Goal: Contribute content: Contribute content

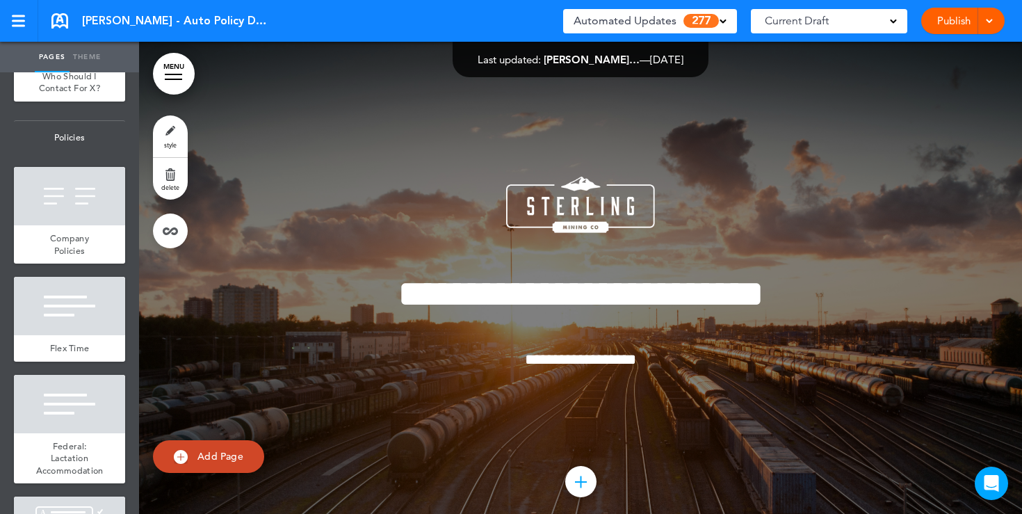
scroll to position [1148, 0]
click at [99, 325] on div at bounding box center [69, 305] width 111 height 58
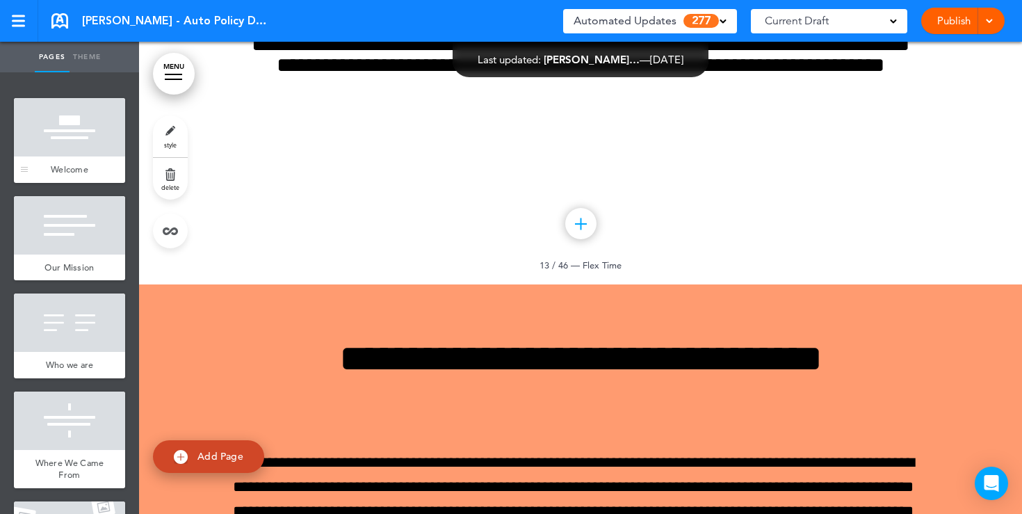
click at [90, 140] on div at bounding box center [69, 127] width 111 height 58
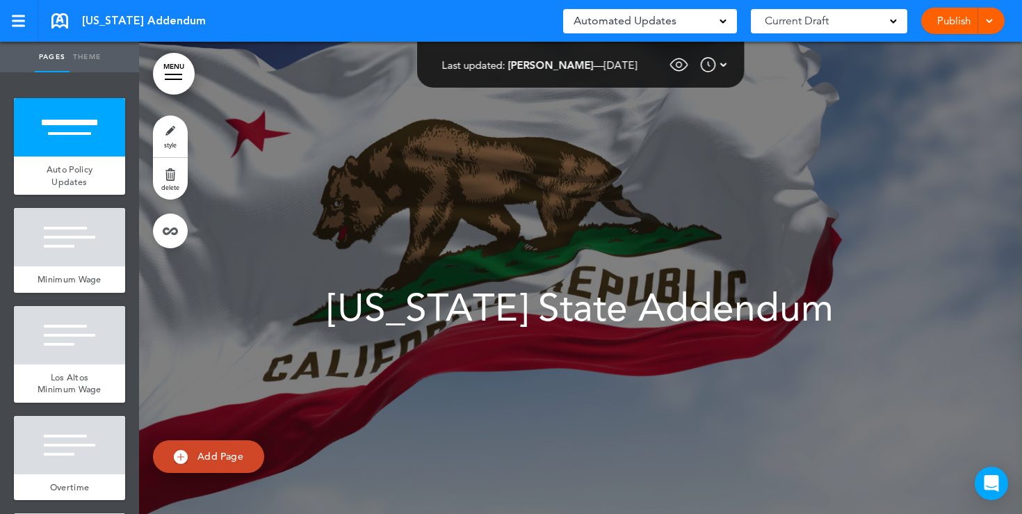
click at [714, 22] on div "Automated Updates 0" at bounding box center [649, 20] width 153 height 19
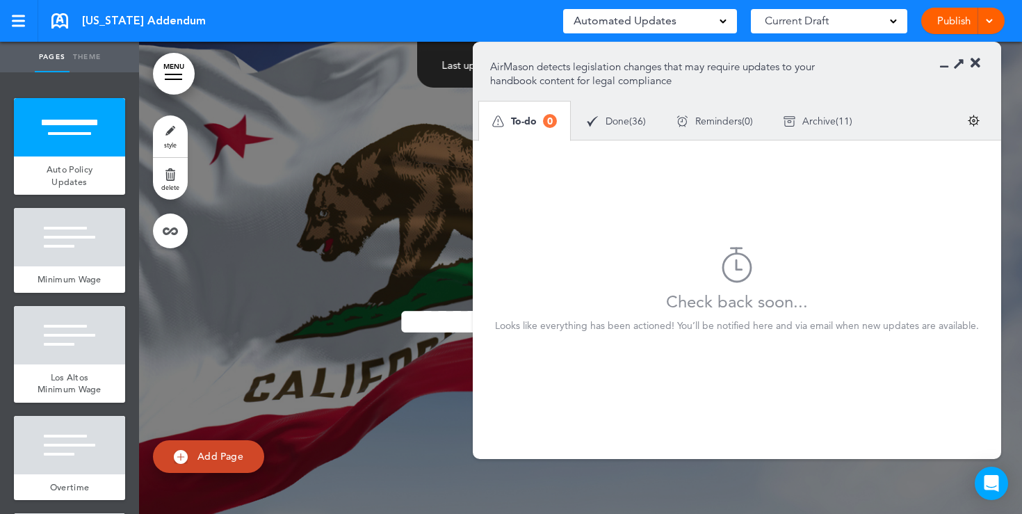
click at [615, 122] on span "Done" at bounding box center [617, 121] width 24 height 10
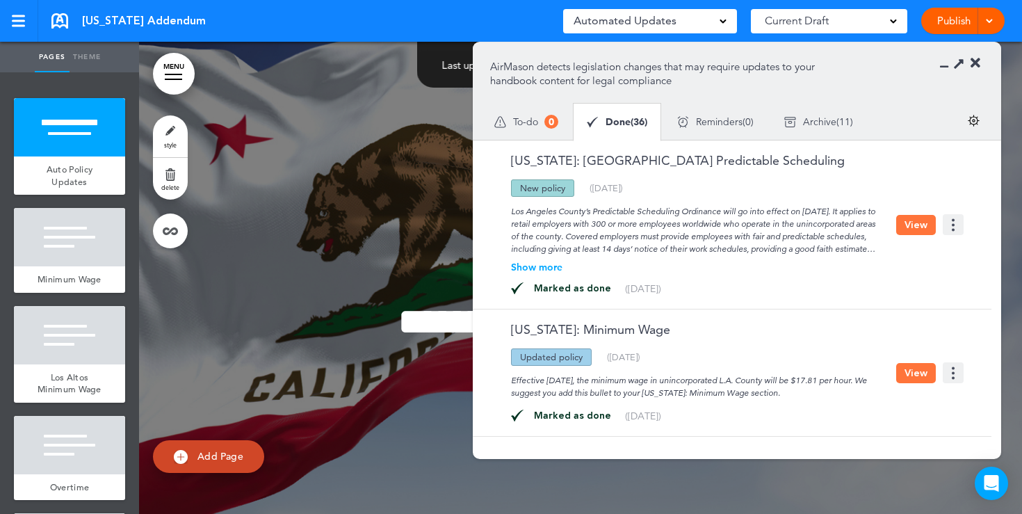
drag, startPoint x: 566, startPoint y: 191, endPoint x: 519, endPoint y: 191, distance: 46.6
click at [519, 191] on div "New policy" at bounding box center [542, 187] width 63 height 17
drag, startPoint x: 581, startPoint y: 361, endPoint x: 524, endPoint y: 361, distance: 57.0
click at [524, 361] on div "Updated policy" at bounding box center [551, 356] width 81 height 17
drag, startPoint x: 804, startPoint y: 213, endPoint x: 845, endPoint y: 213, distance: 41.7
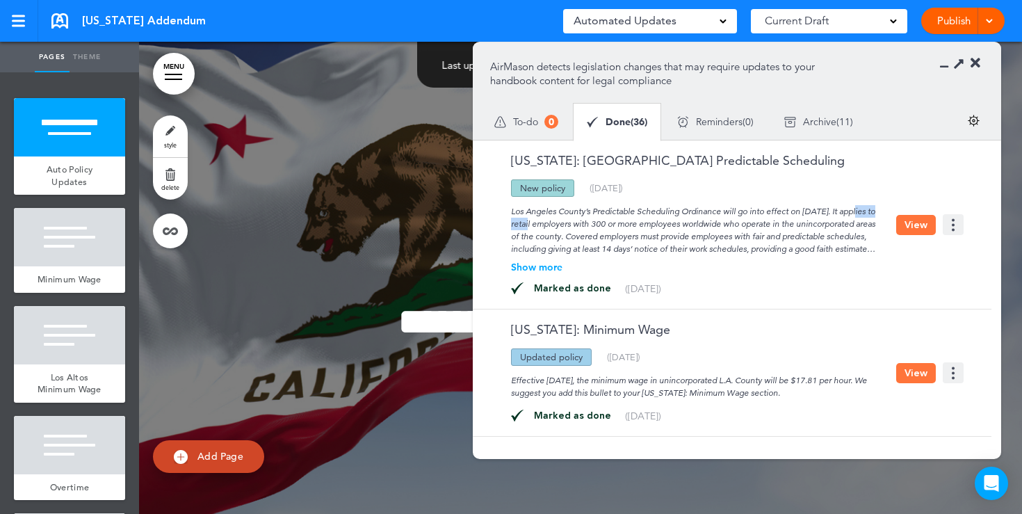
click at [845, 213] on div "Los Angeles County’s Predictable Scheduling Ordinance will go into effect on Ju…" at bounding box center [693, 226] width 406 height 58
click at [909, 234] on button "View" at bounding box center [916, 225] width 40 height 20
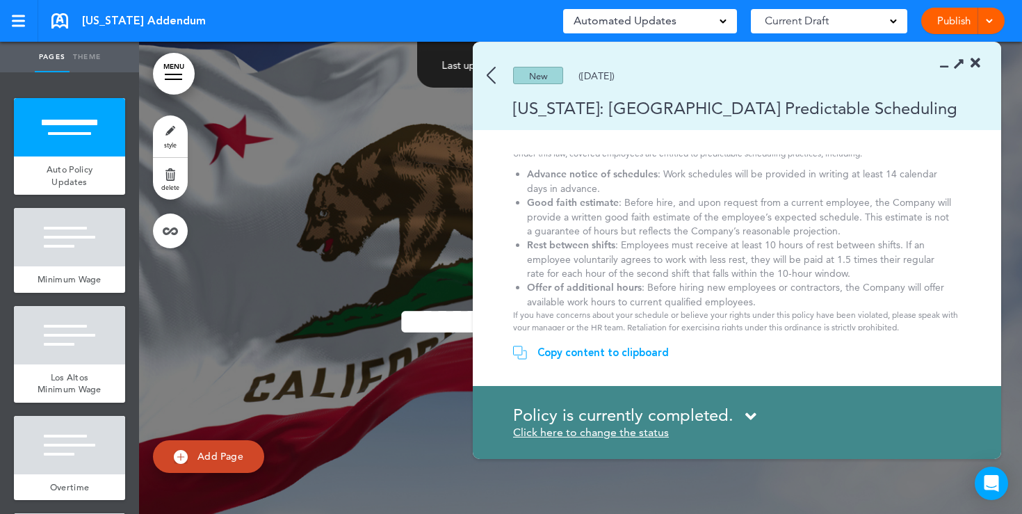
scroll to position [138, 0]
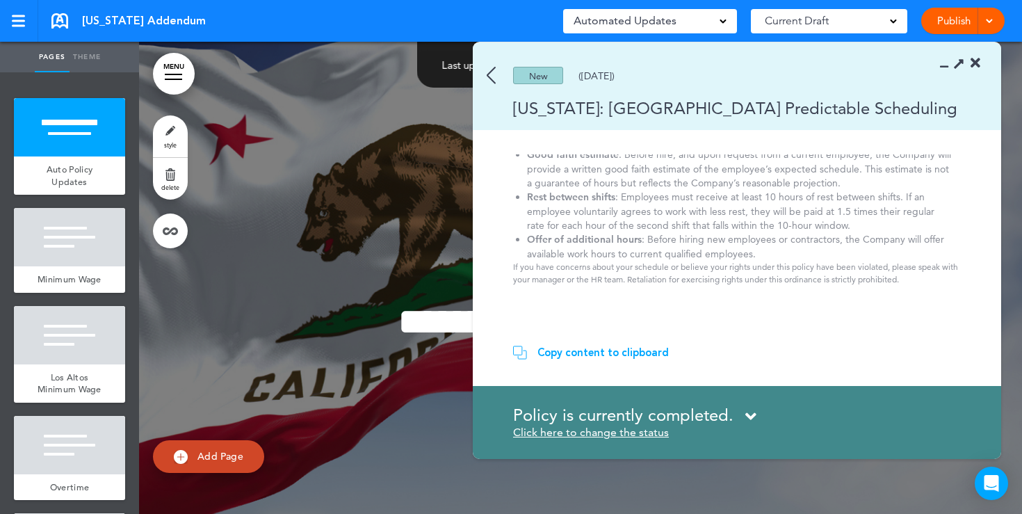
click at [972, 67] on icon at bounding box center [975, 63] width 10 height 14
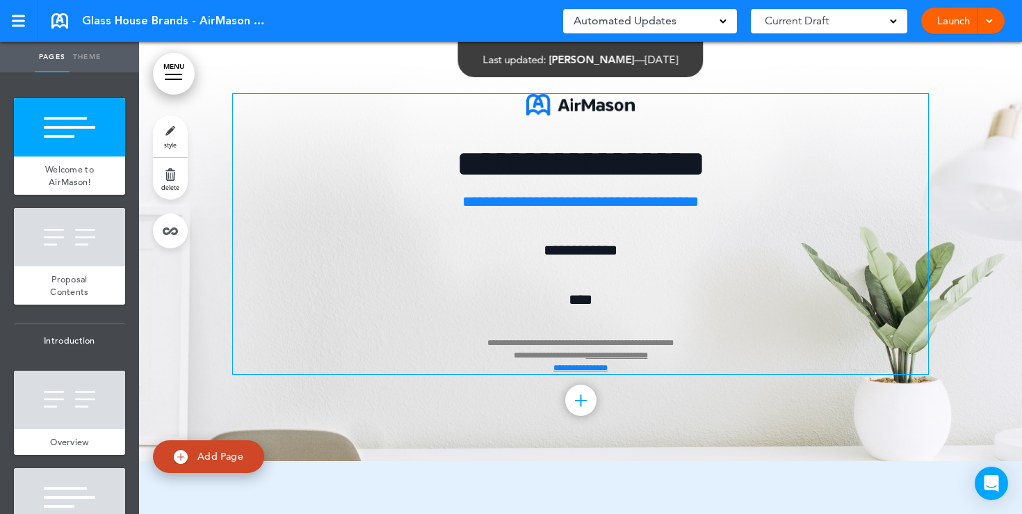
click at [587, 273] on p "**********" at bounding box center [580, 306] width 695 height 136
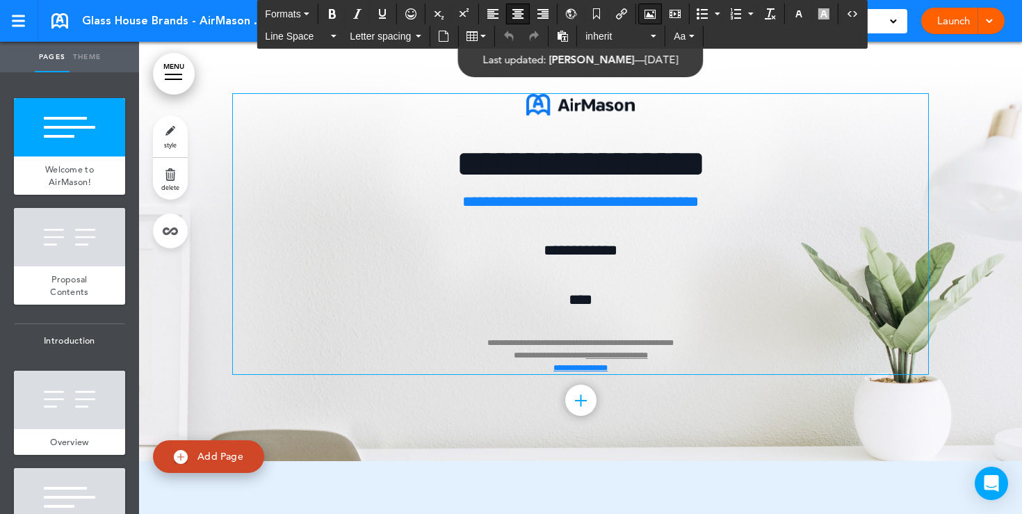
click at [656, 13] on button "Airmason image" at bounding box center [650, 13] width 22 height 19
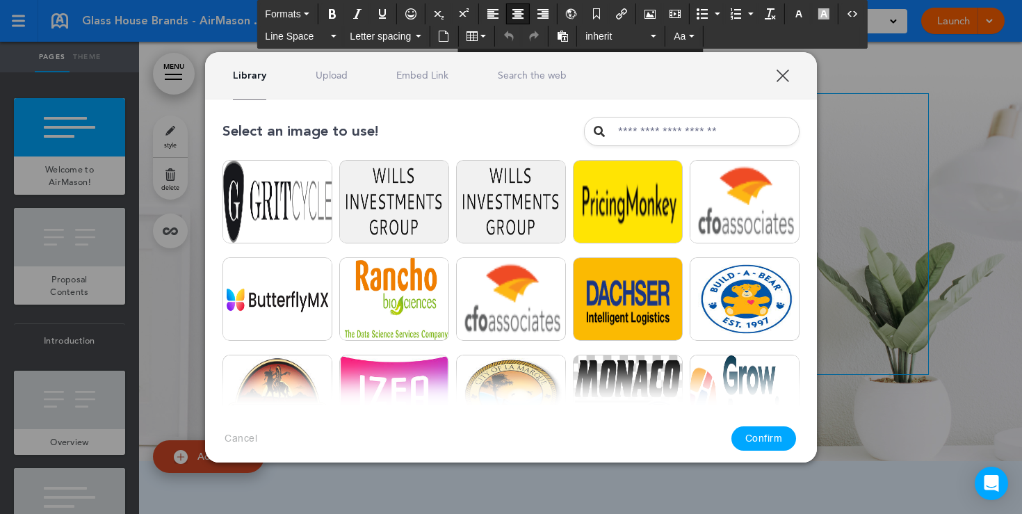
click at [338, 73] on link "Upload" at bounding box center [332, 75] width 32 height 13
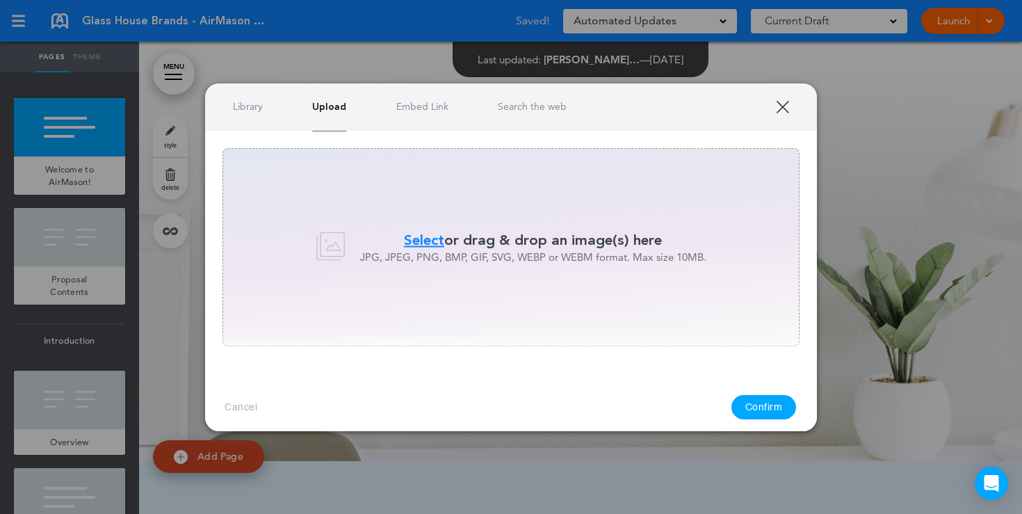
click at [427, 237] on span "Select" at bounding box center [424, 240] width 40 height 20
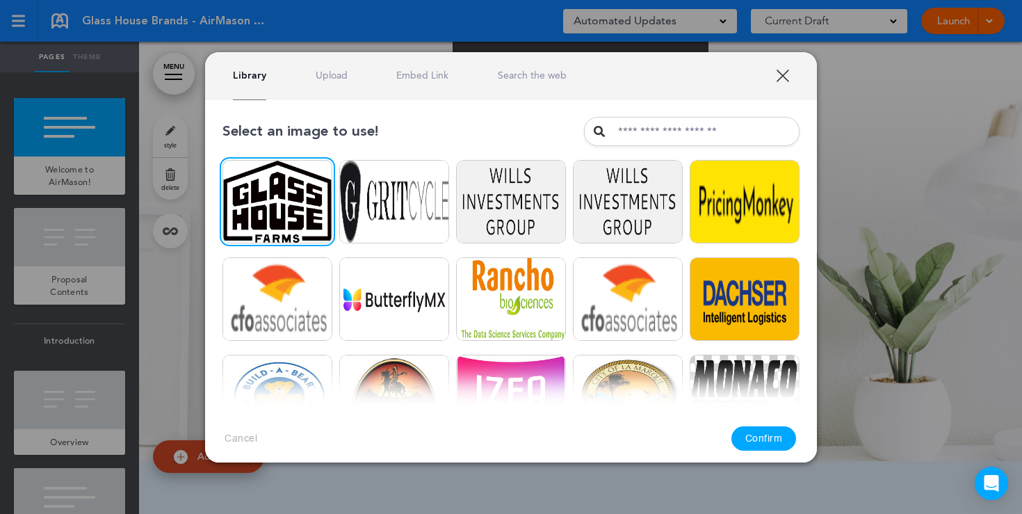
click at [762, 437] on button "Confirm" at bounding box center [763, 438] width 65 height 24
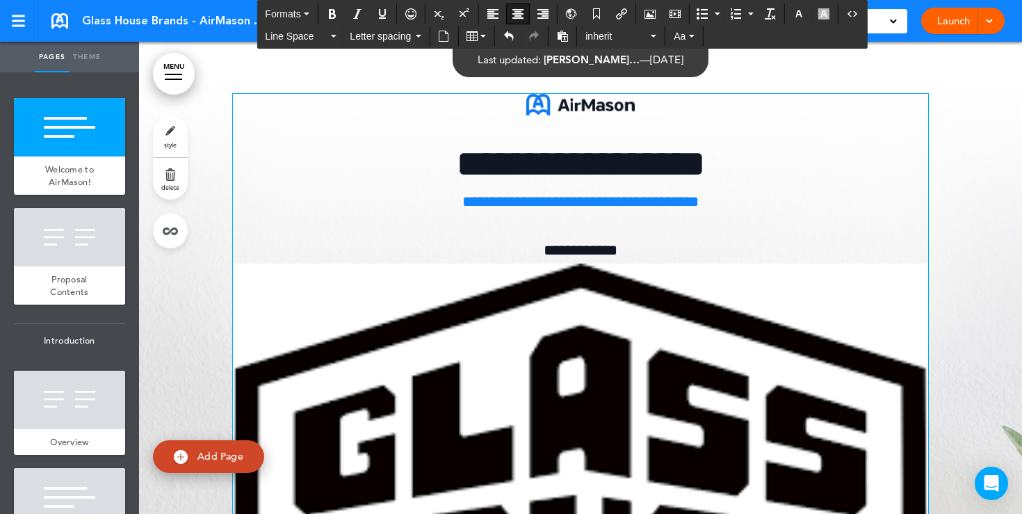
click at [572, 380] on img at bounding box center [580, 488] width 695 height 451
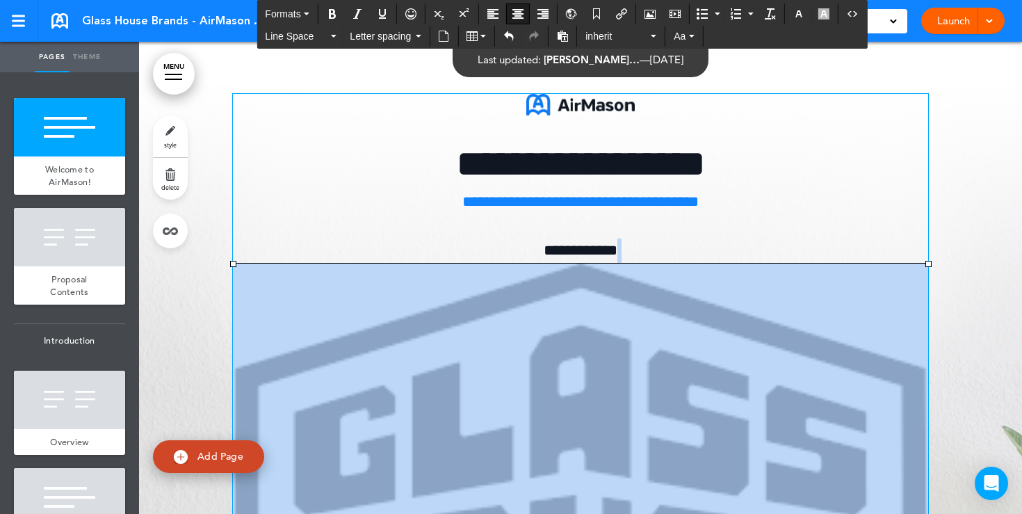
drag, startPoint x: 234, startPoint y: 261, endPoint x: 824, endPoint y: 527, distance: 646.8
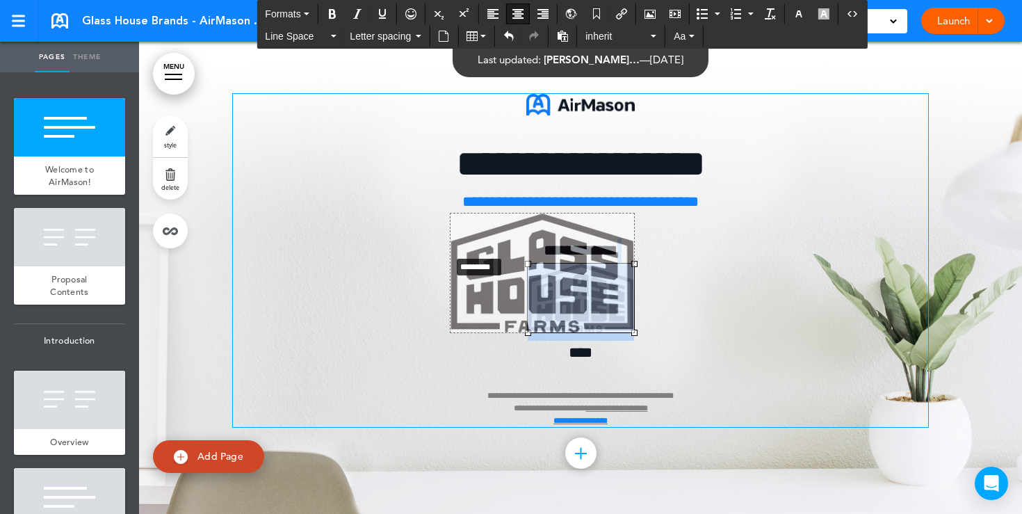
drag, startPoint x: 526, startPoint y: 263, endPoint x: 448, endPoint y: 255, distance: 78.3
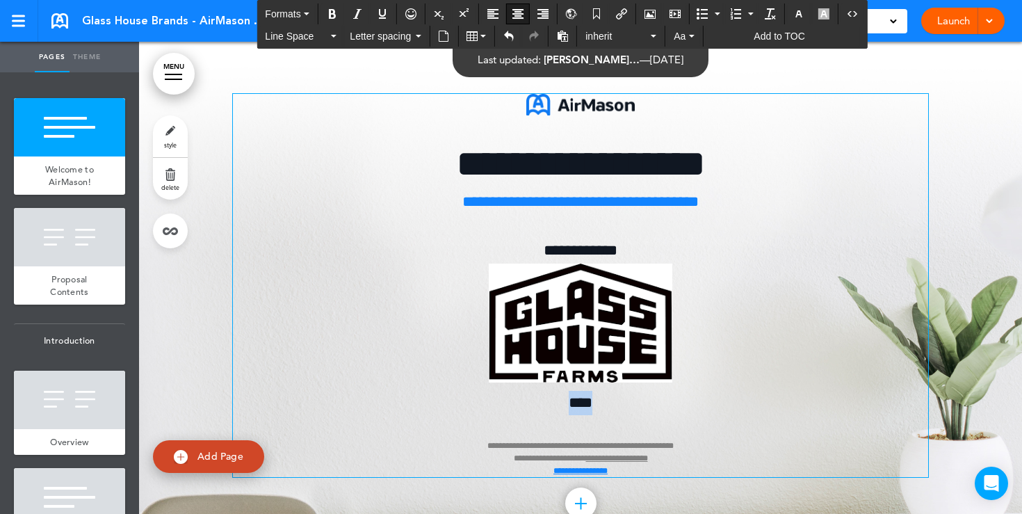
drag, startPoint x: 601, startPoint y: 403, endPoint x: 553, endPoint y: 402, distance: 48.0
click at [553, 403] on p "**********" at bounding box center [580, 357] width 695 height 238
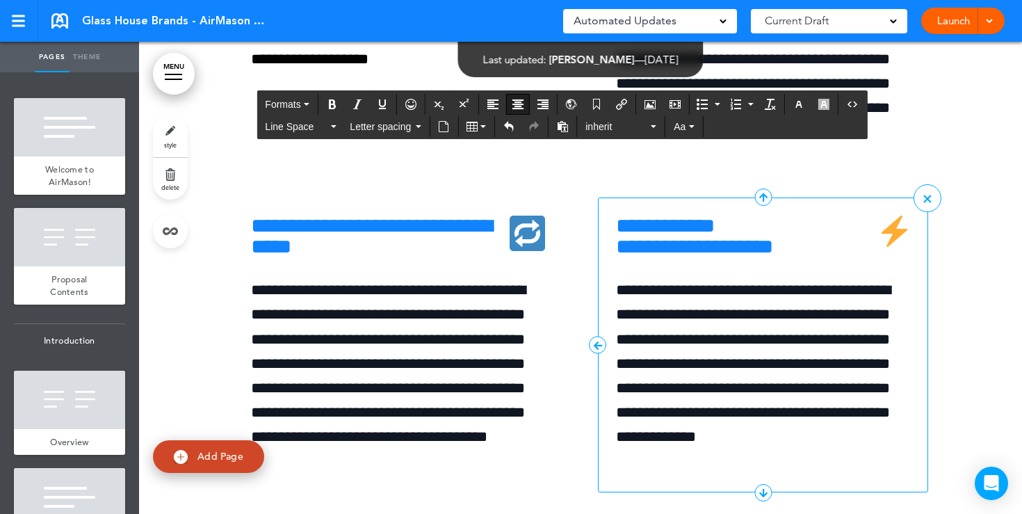
scroll to position [4755, 0]
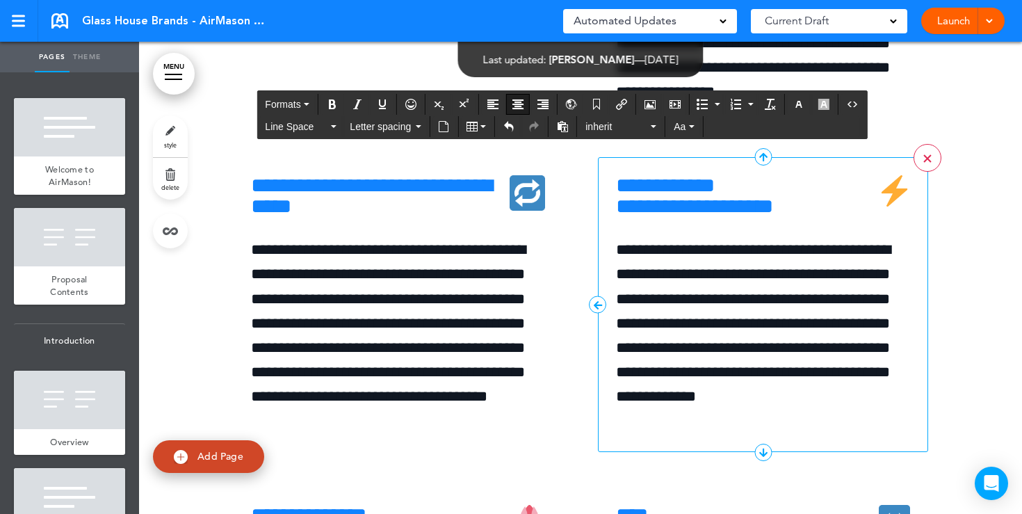
click at [928, 172] on link ">" at bounding box center [927, 158] width 28 height 28
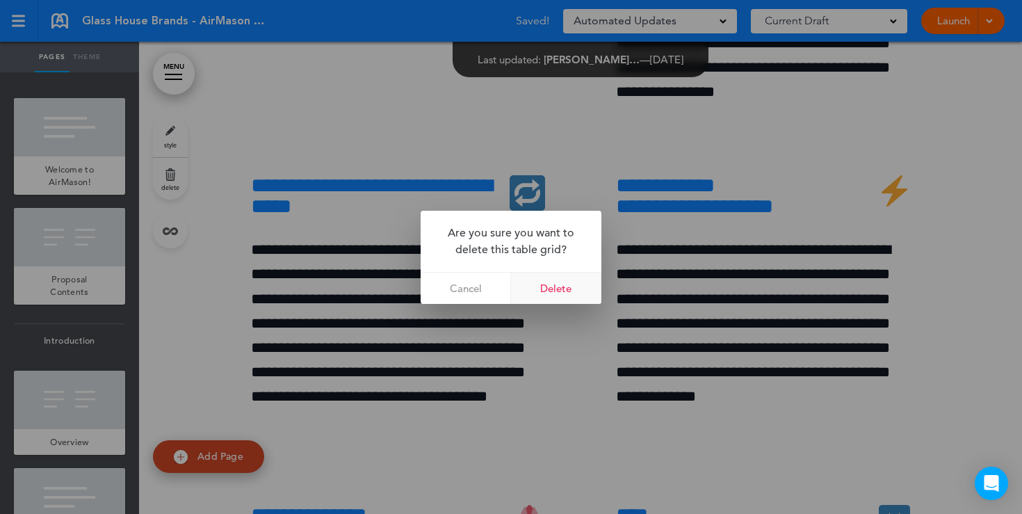
click at [571, 291] on link "Delete" at bounding box center [556, 287] width 90 height 31
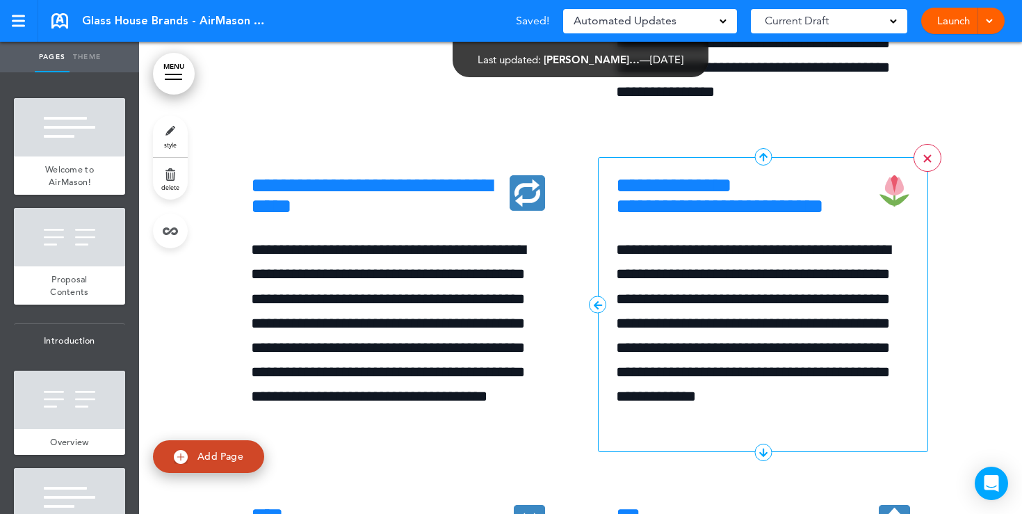
click at [924, 172] on link ">" at bounding box center [927, 158] width 28 height 28
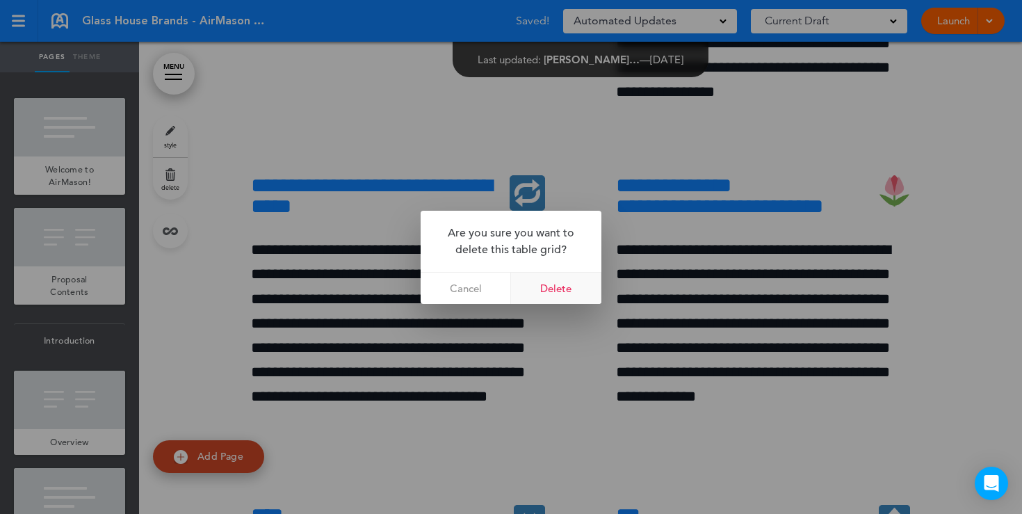
click at [563, 293] on link "Delete" at bounding box center [556, 287] width 90 height 31
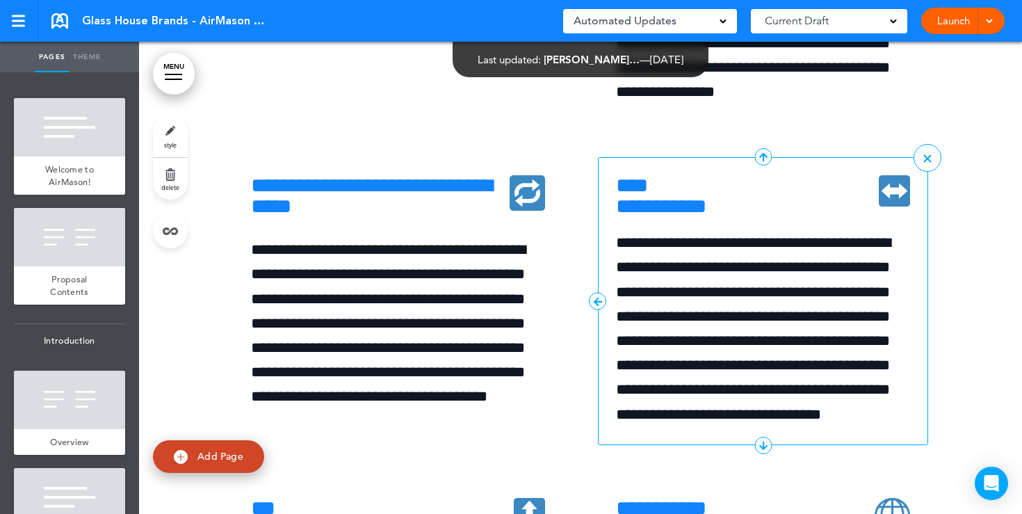
click at [749, 217] on h6 "**********" at bounding box center [763, 196] width 294 height 42
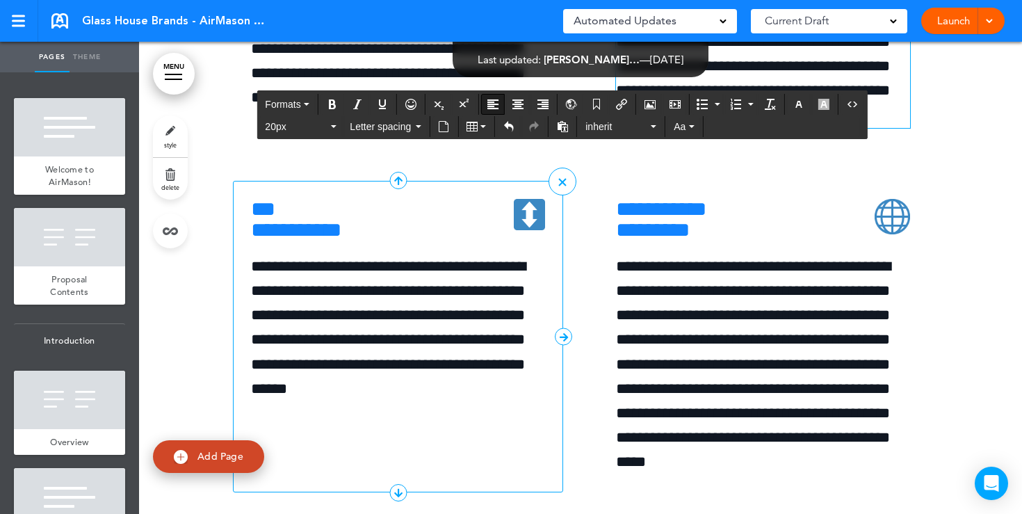
scroll to position [5153, 0]
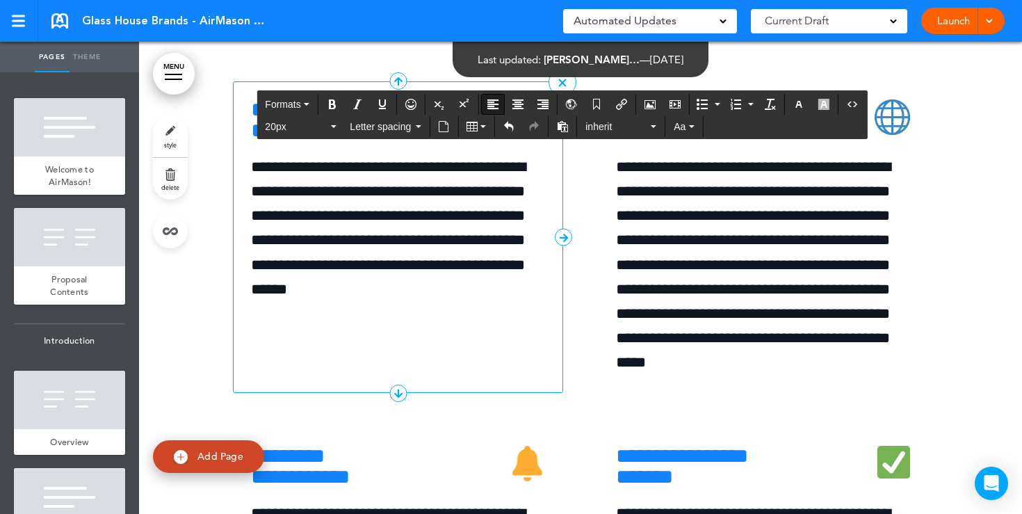
click at [392, 141] on h6 "**********" at bounding box center [398, 120] width 294 height 42
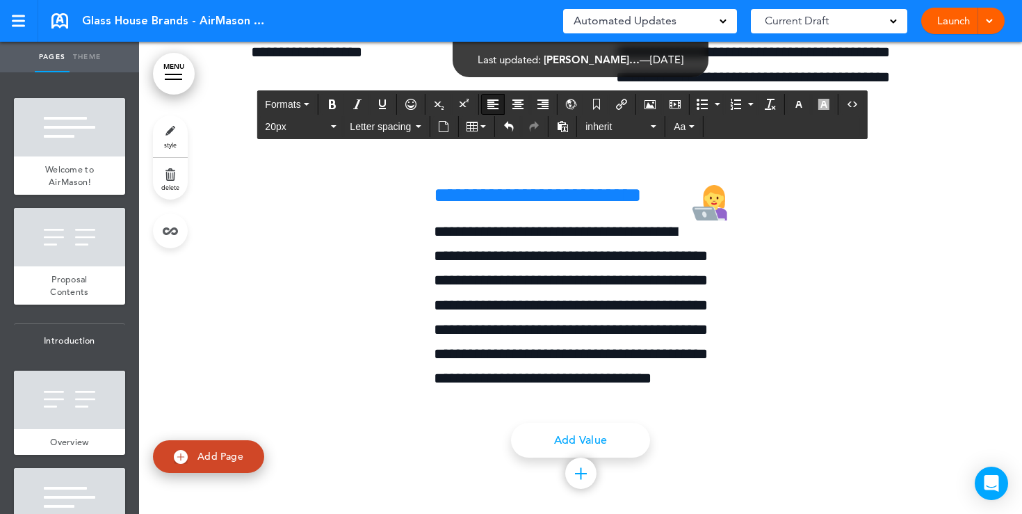
scroll to position [6214, 0]
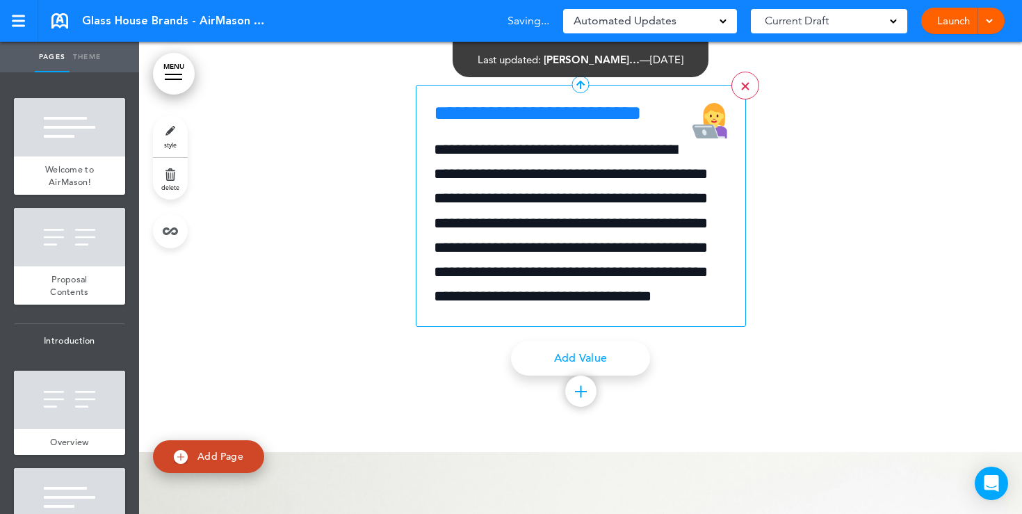
click at [734, 99] on link ">" at bounding box center [745, 86] width 28 height 28
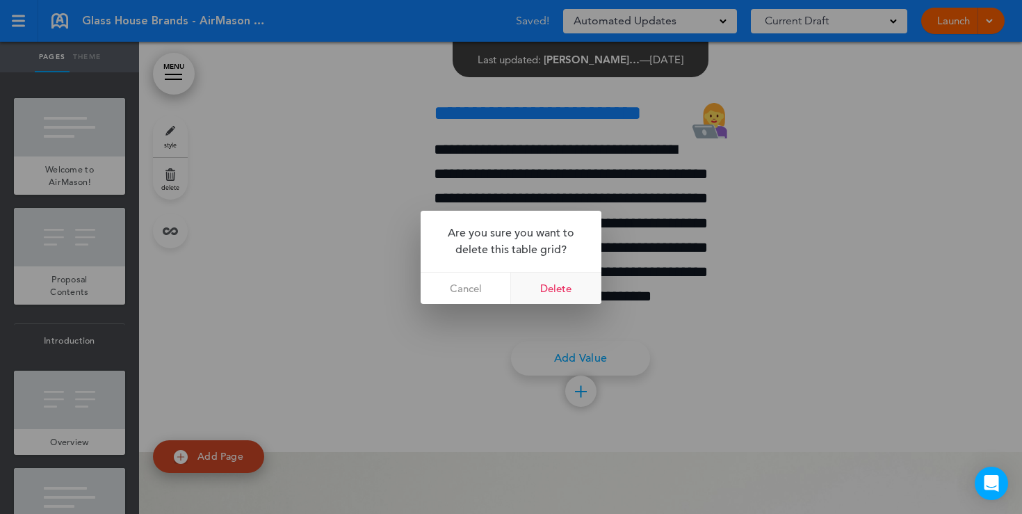
click at [564, 294] on link "Delete" at bounding box center [556, 287] width 90 height 31
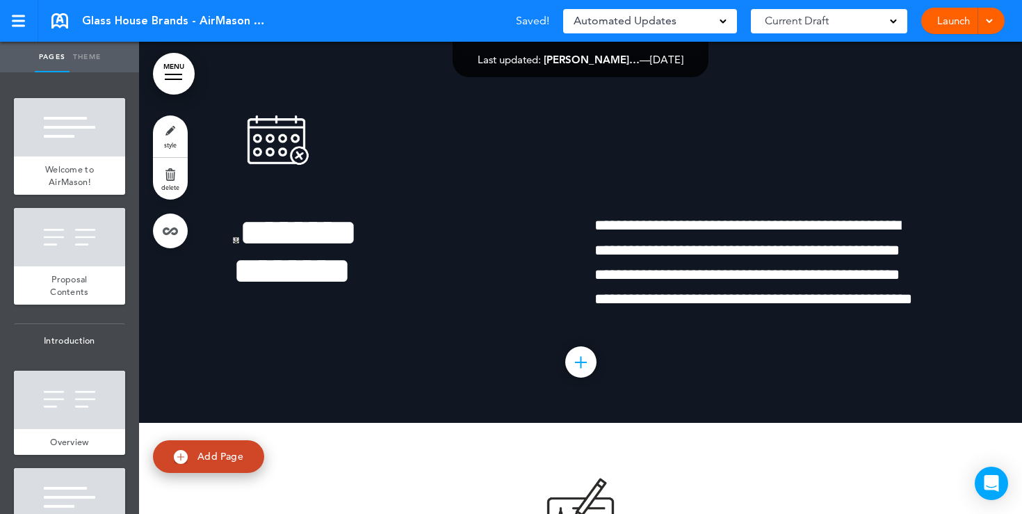
scroll to position [7283, 0]
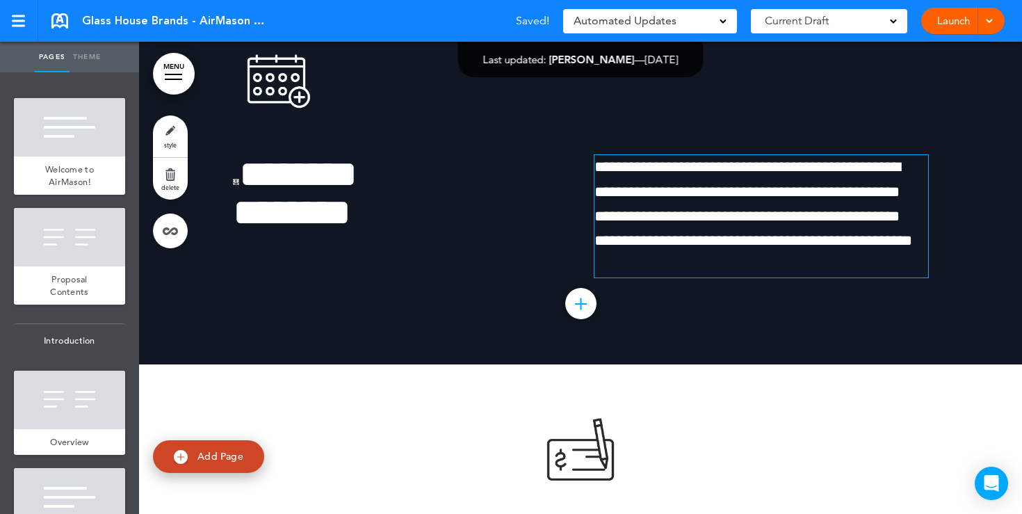
click at [906, 253] on p "**********" at bounding box center [761, 204] width 334 height 98
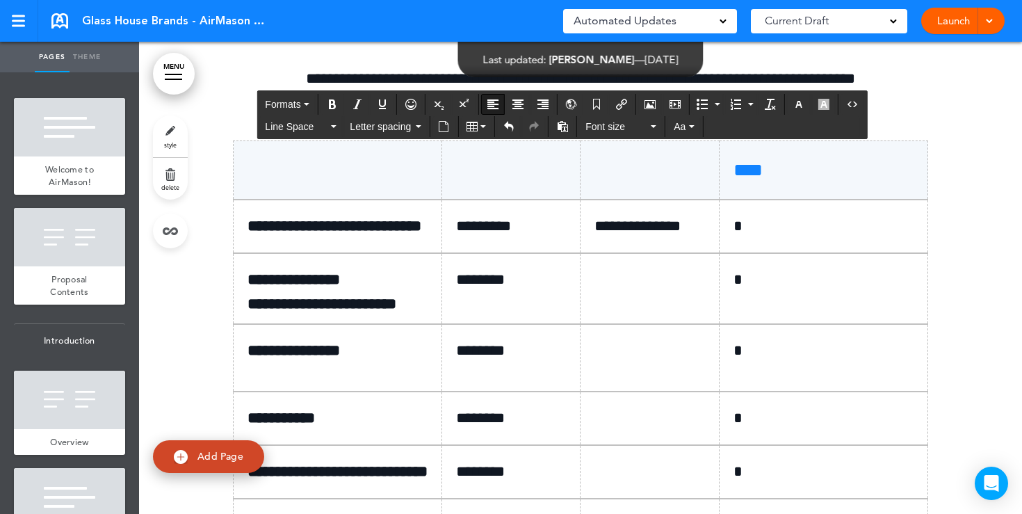
scroll to position [8012, 0]
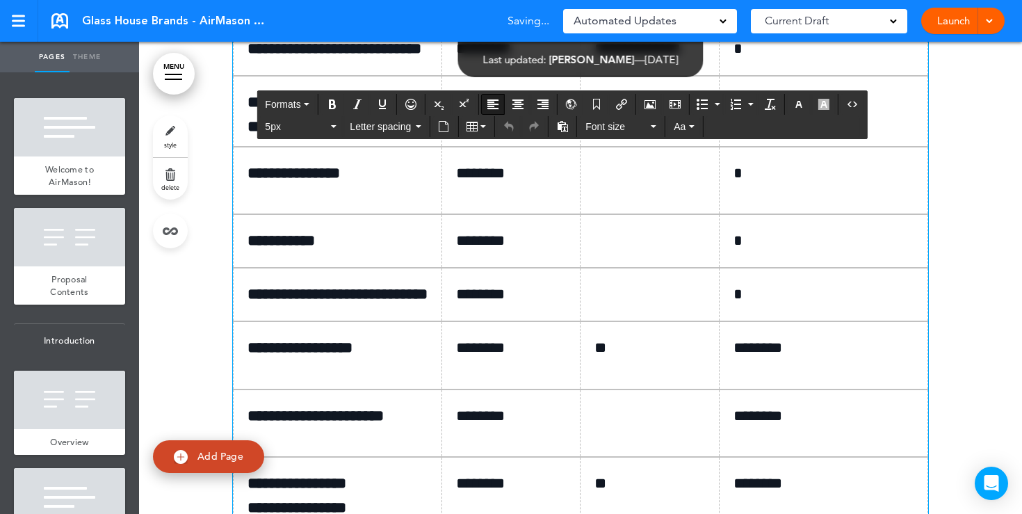
click at [456, 61] on p "*********" at bounding box center [516, 49] width 121 height 24
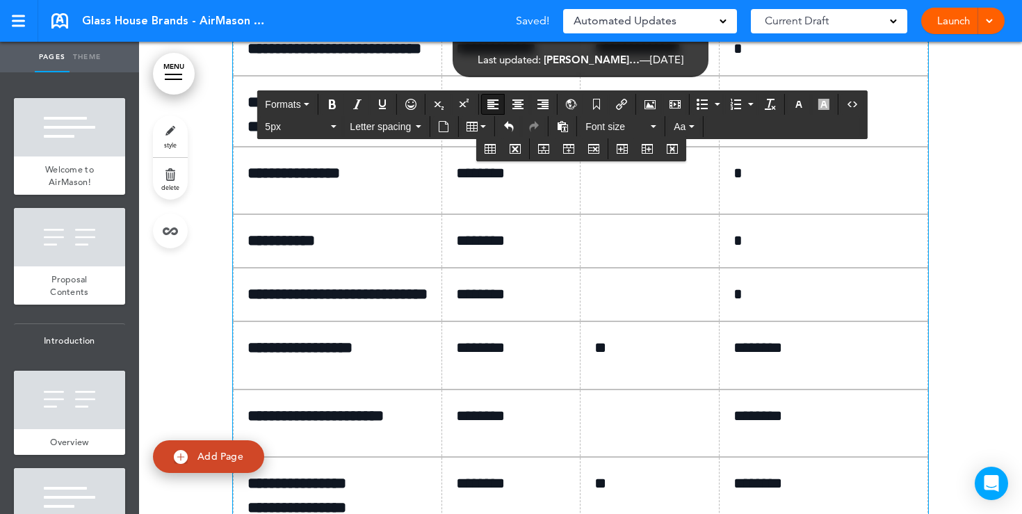
click at [601, 61] on p "**********" at bounding box center [654, 49] width 121 height 24
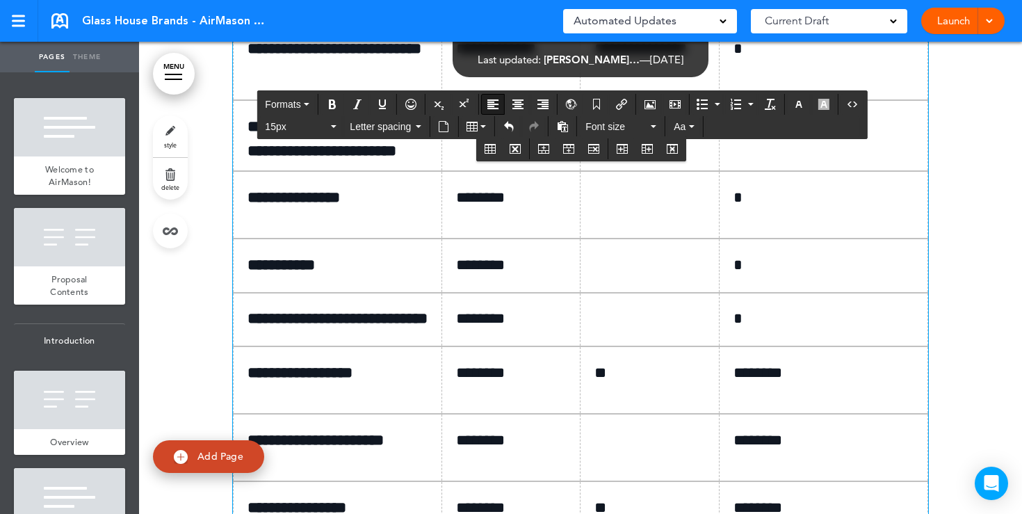
click at [756, 61] on p "*" at bounding box center [828, 49] width 190 height 24
click at [621, 139] on p at bounding box center [654, 127] width 121 height 24
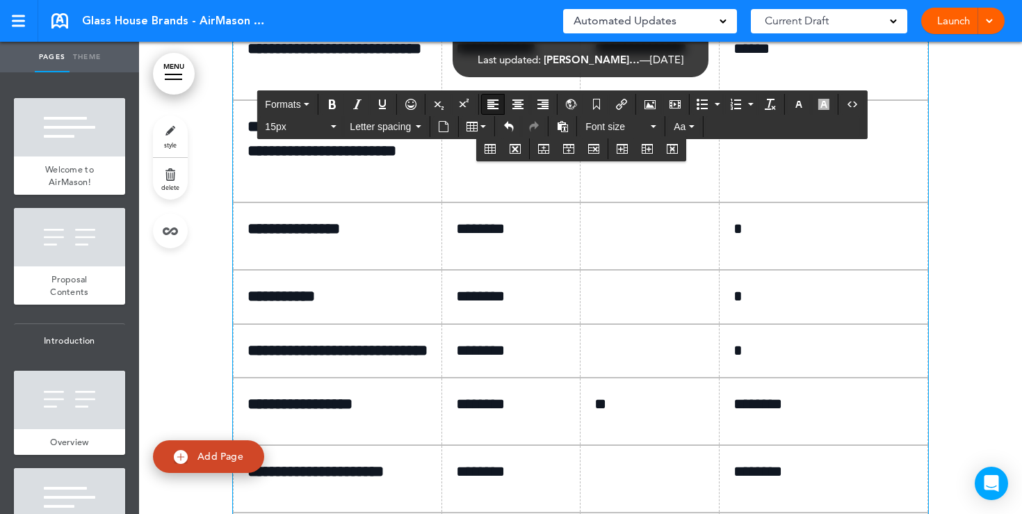
click at [755, 139] on p "*" at bounding box center [828, 127] width 190 height 24
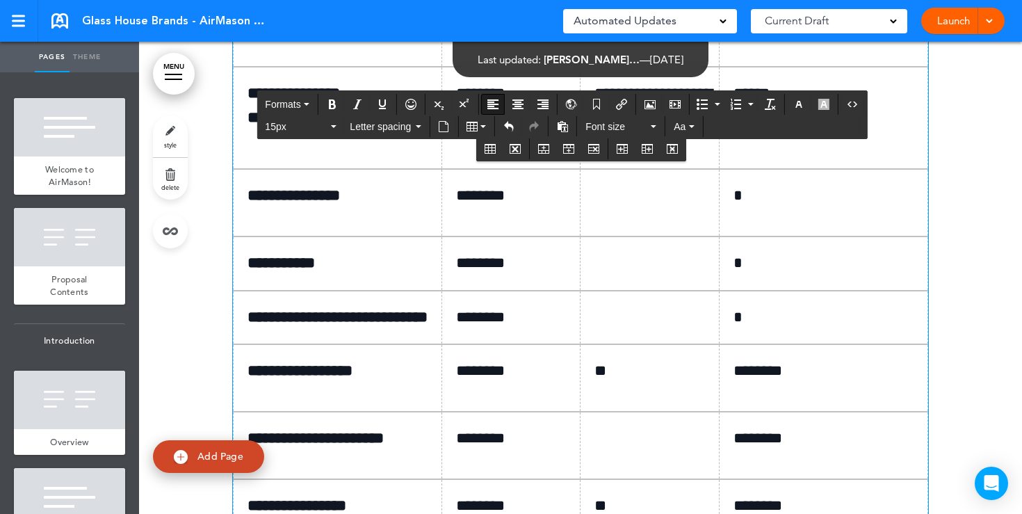
scroll to position [8080, 0]
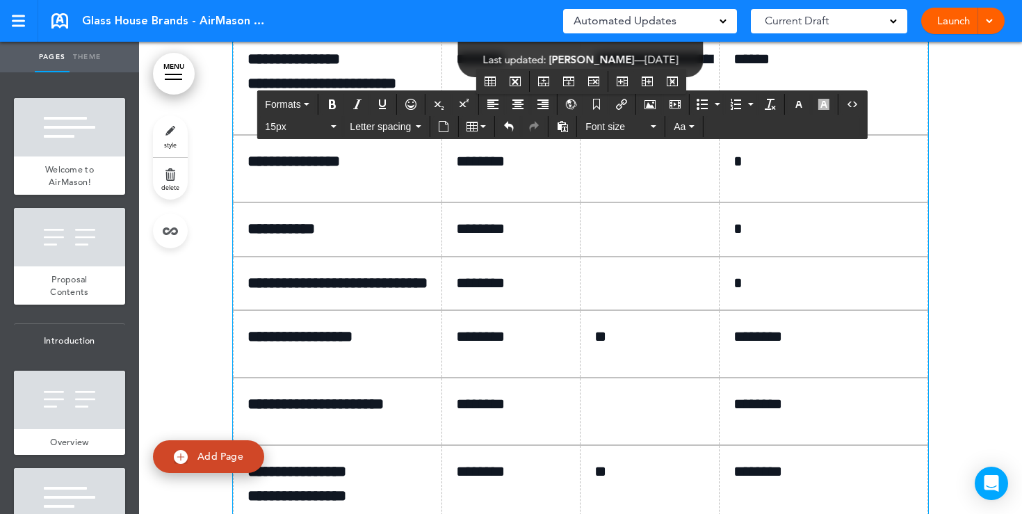
click at [620, 172] on p at bounding box center [654, 161] width 121 height 19
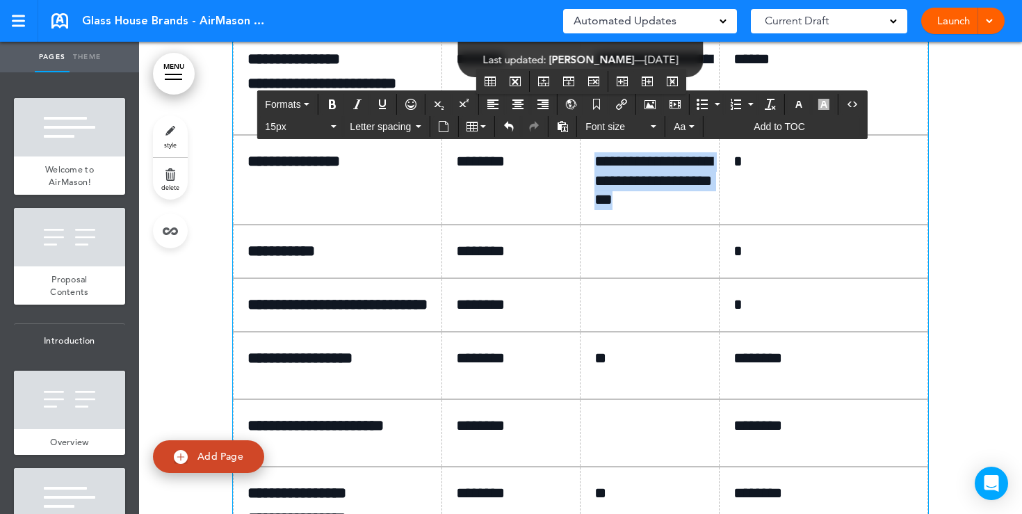
drag, startPoint x: 713, startPoint y: 400, endPoint x: 598, endPoint y: 360, distance: 122.0
click at [598, 210] on p "**********" at bounding box center [654, 181] width 121 height 58
copy p "**********"
click at [611, 278] on td at bounding box center [649, 252] width 139 height 54
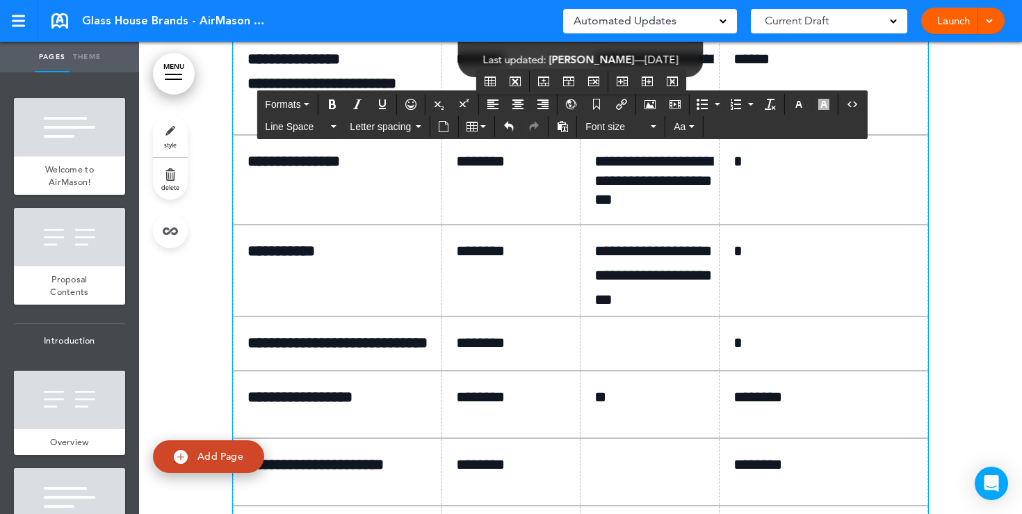
click at [768, 174] on p "*" at bounding box center [828, 161] width 190 height 24
click at [760, 263] on p "*" at bounding box center [828, 251] width 190 height 24
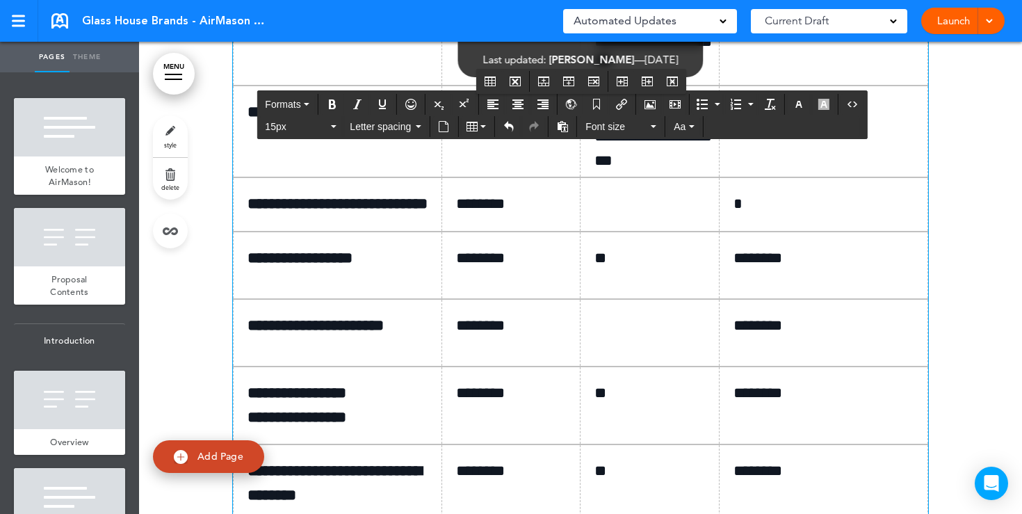
scroll to position [8311, 0]
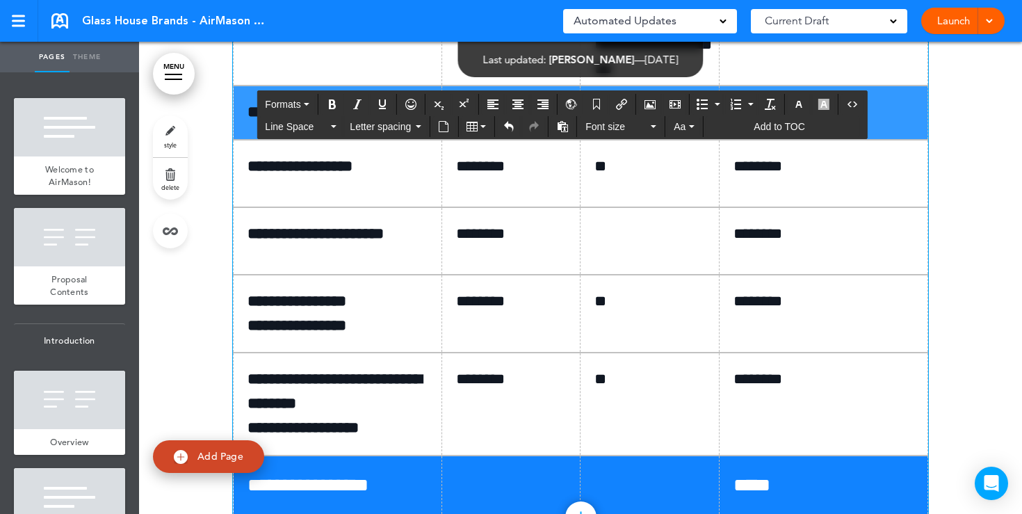
drag, startPoint x: 248, startPoint y: 303, endPoint x: 792, endPoint y: 339, distance: 545.5
click at [792, 139] on tr "**********" at bounding box center [581, 113] width 694 height 54
click at [484, 129] on button "Table" at bounding box center [476, 126] width 31 height 19
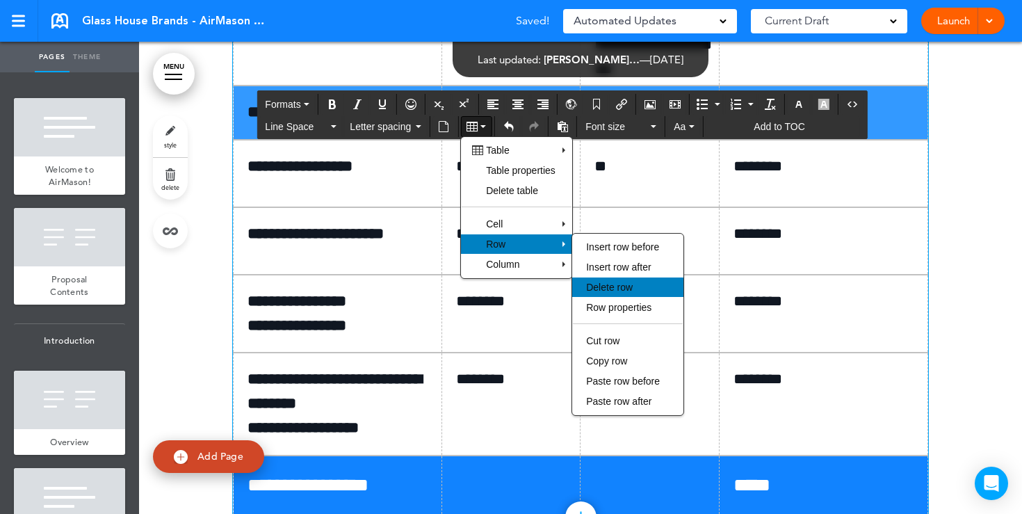
click at [603, 279] on div "Delete row" at bounding box center [627, 286] width 111 height 19
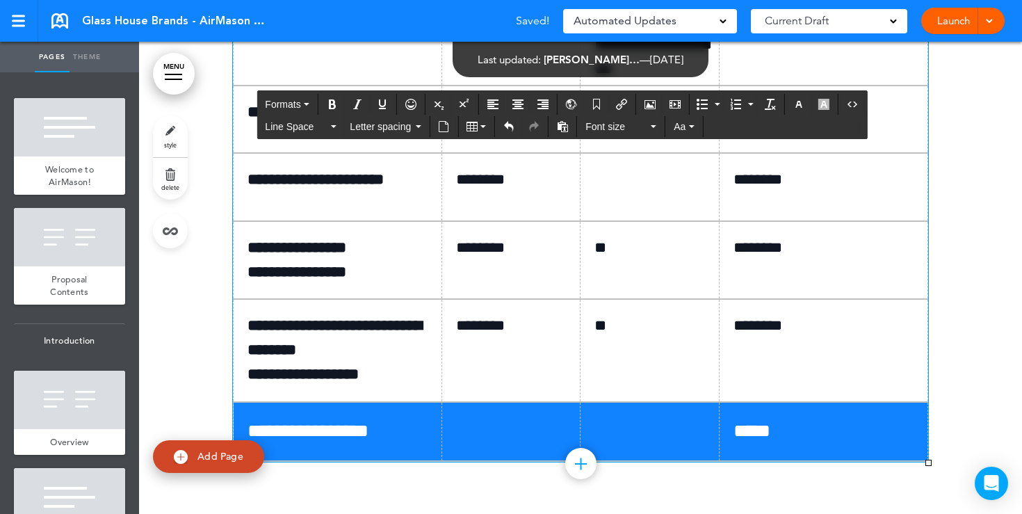
click at [615, 192] on p at bounding box center [654, 180] width 121 height 24
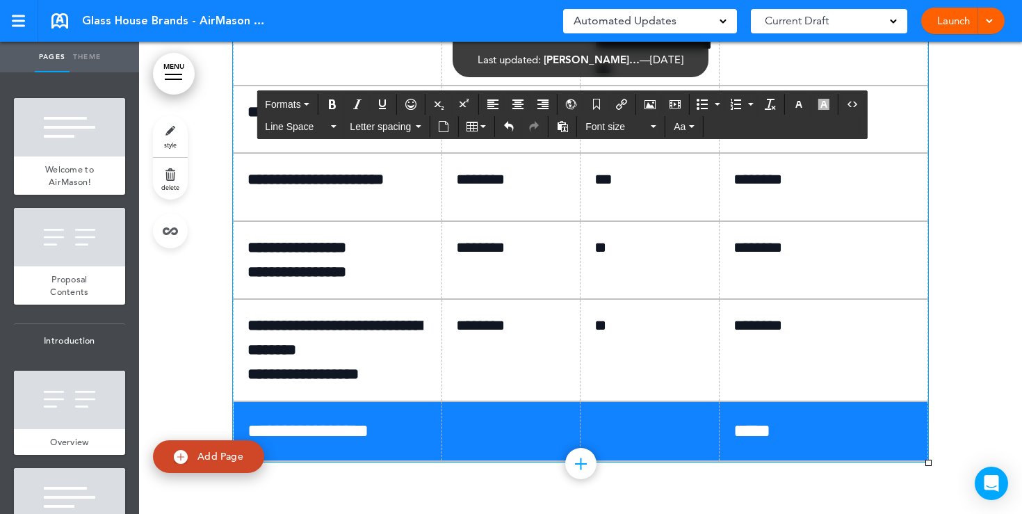
click at [624, 124] on p "**" at bounding box center [654, 112] width 121 height 24
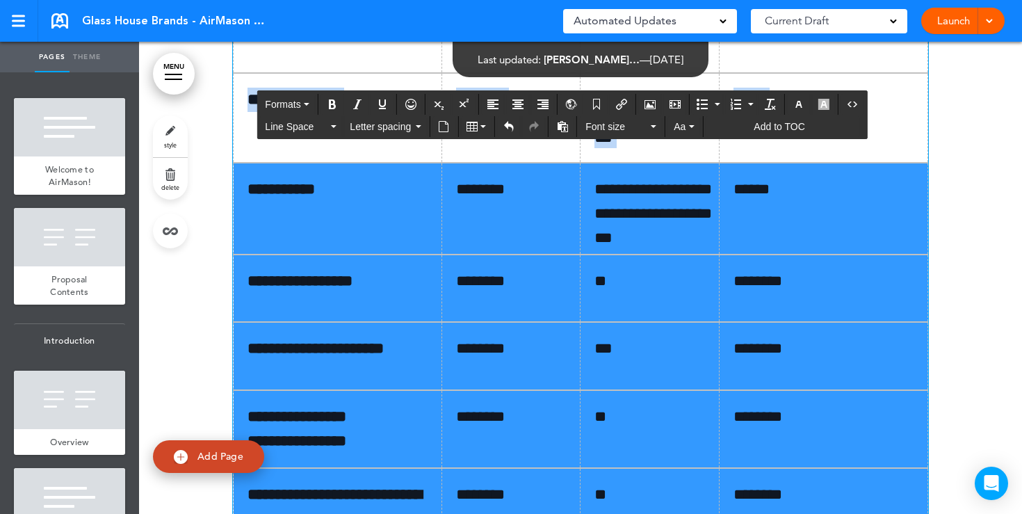
scroll to position [8040, 0]
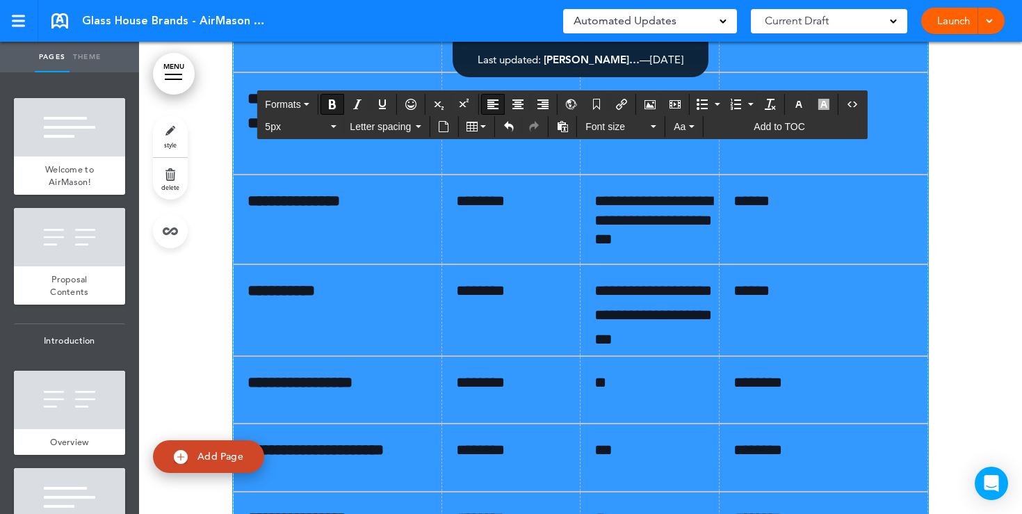
drag, startPoint x: 895, startPoint y: 370, endPoint x: 254, endPoint y: 213, distance: 659.7
click at [254, 213] on tbody "**********" at bounding box center [581, 333] width 694 height 796
click at [515, 138] on div "Formats 5px Letter spacing Font size Aa Add to TOC" at bounding box center [561, 115] width 609 height 47
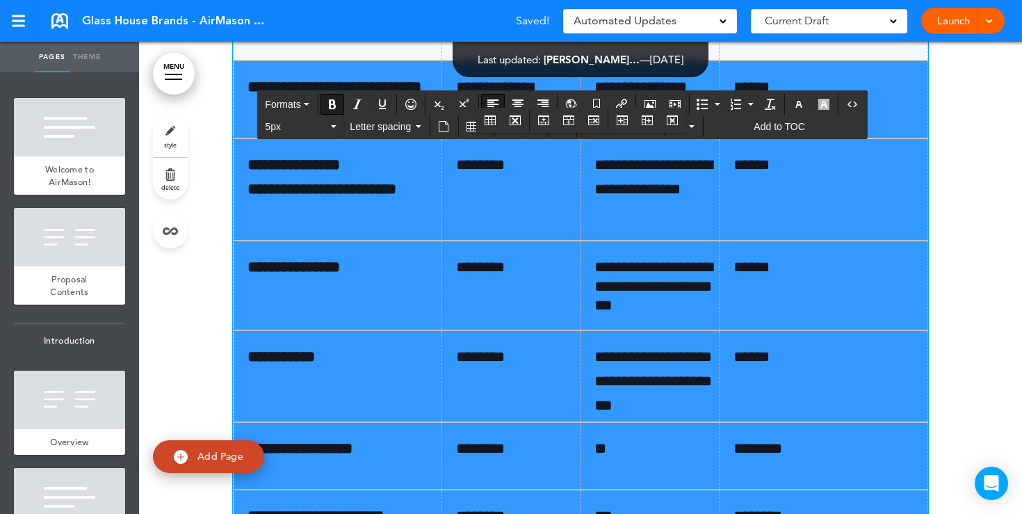
scroll to position [7959, 0]
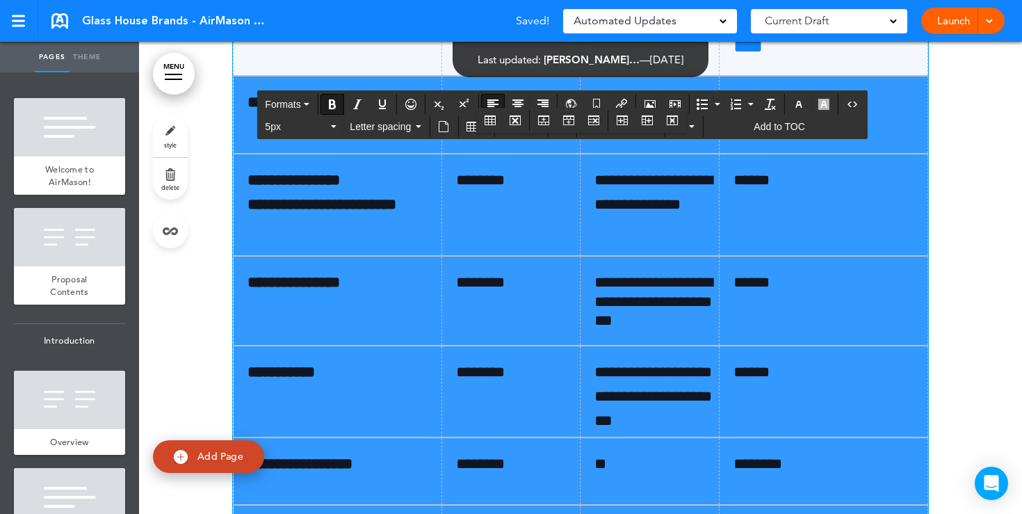
click at [492, 115] on p "**********" at bounding box center [516, 102] width 121 height 24
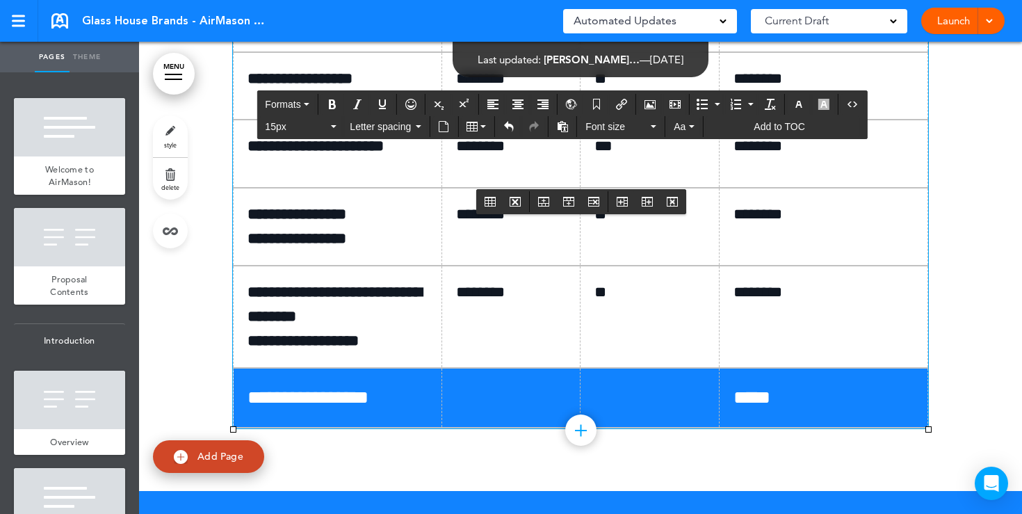
scroll to position [8767, 0]
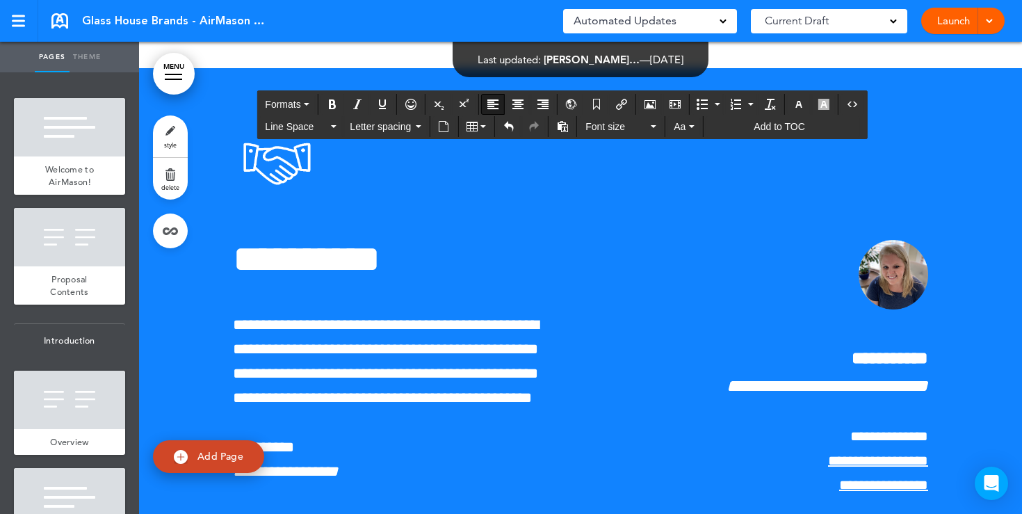
drag, startPoint x: 245, startPoint y: 298, endPoint x: 888, endPoint y: 129, distance: 665.0
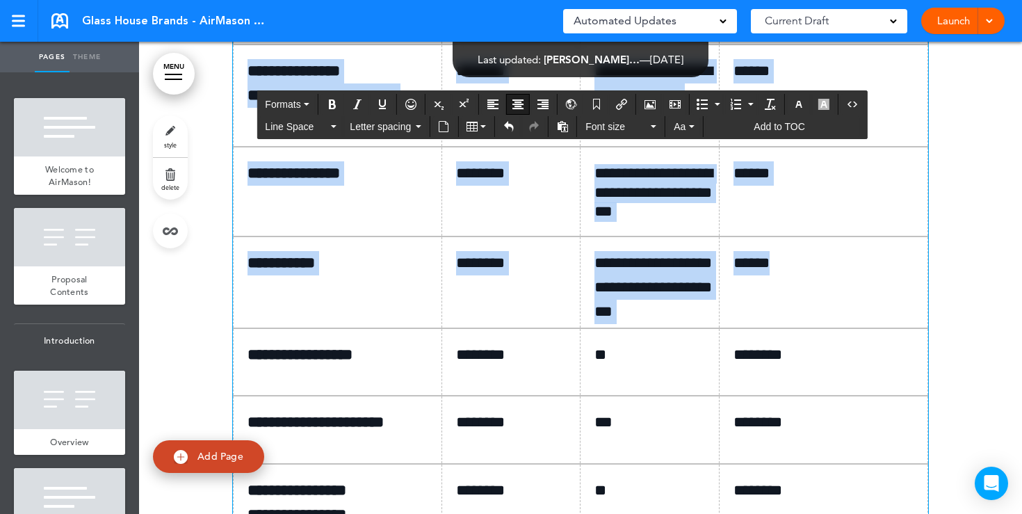
scroll to position [8036, 0]
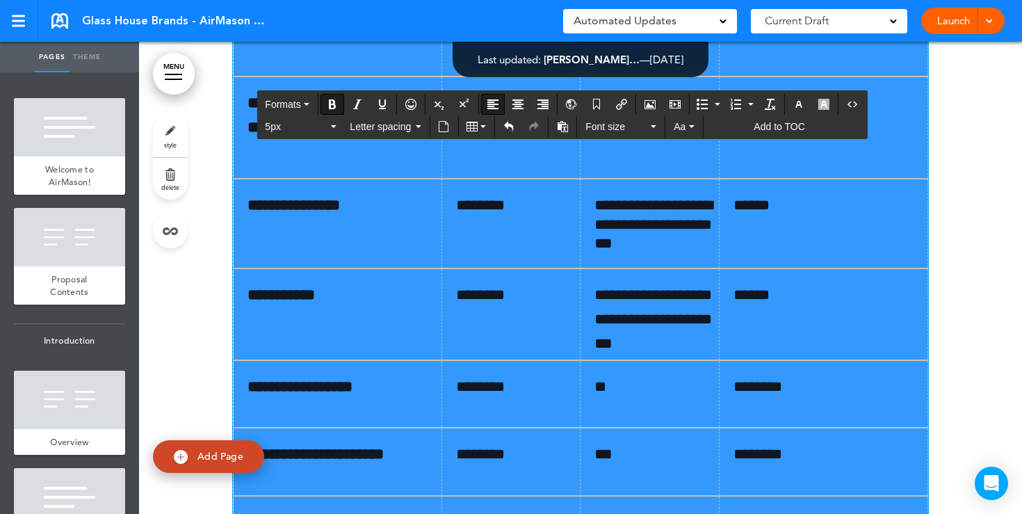
drag, startPoint x: 839, startPoint y: 382, endPoint x: 264, endPoint y: 225, distance: 596.0
click at [264, 225] on tbody "**********" at bounding box center [581, 338] width 694 height 796
click at [630, 136] on div "Inline toolbar" at bounding box center [581, 125] width 209 height 24
click at [636, 135] on div "Inline toolbar" at bounding box center [581, 125] width 209 height 24
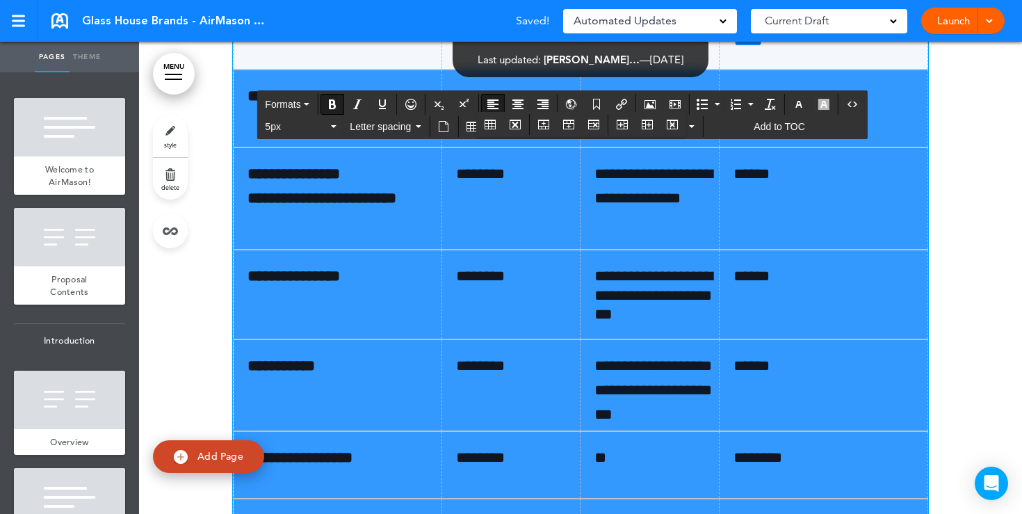
scroll to position [7966, 0]
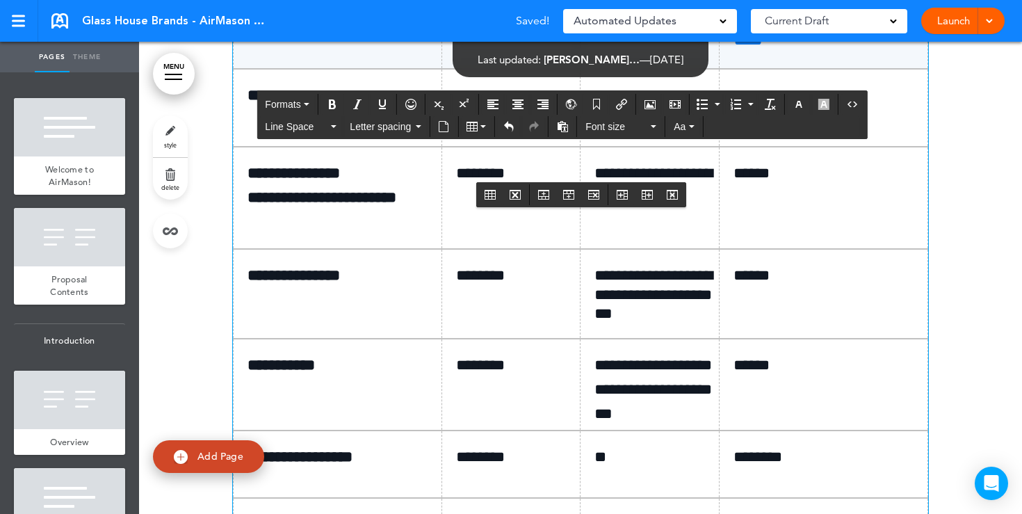
click at [609, 206] on body "This handbook [GEOGRAPHIC_DATA] Settings Signatures Collaborators Your Handbook…" at bounding box center [511, 257] width 1022 height 514
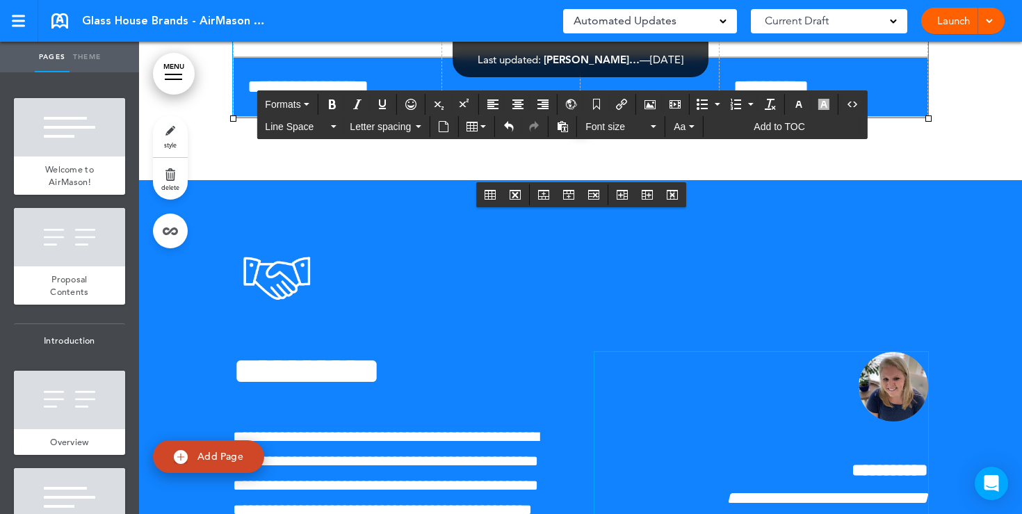
scroll to position [8798, 0]
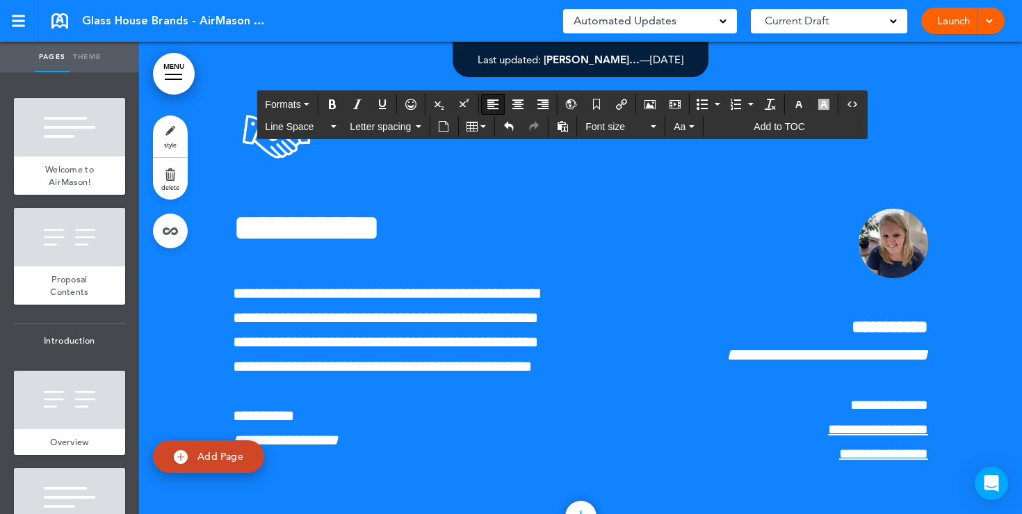
drag, startPoint x: 243, startPoint y: 282, endPoint x: 891, endPoint y: 93, distance: 674.9
click at [644, 128] on span "Font size" at bounding box center [616, 127] width 63 height 14
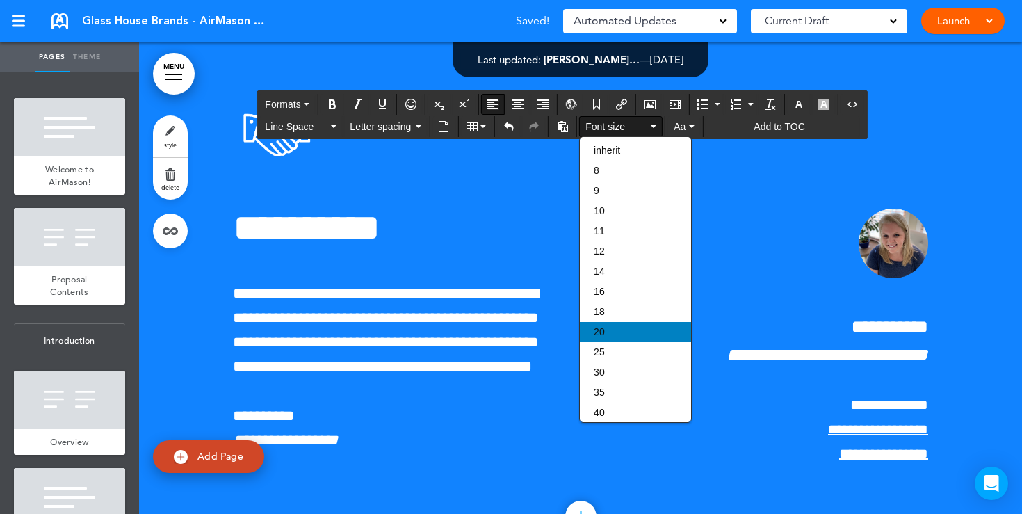
click at [603, 337] on span "20" at bounding box center [599, 331] width 11 height 11
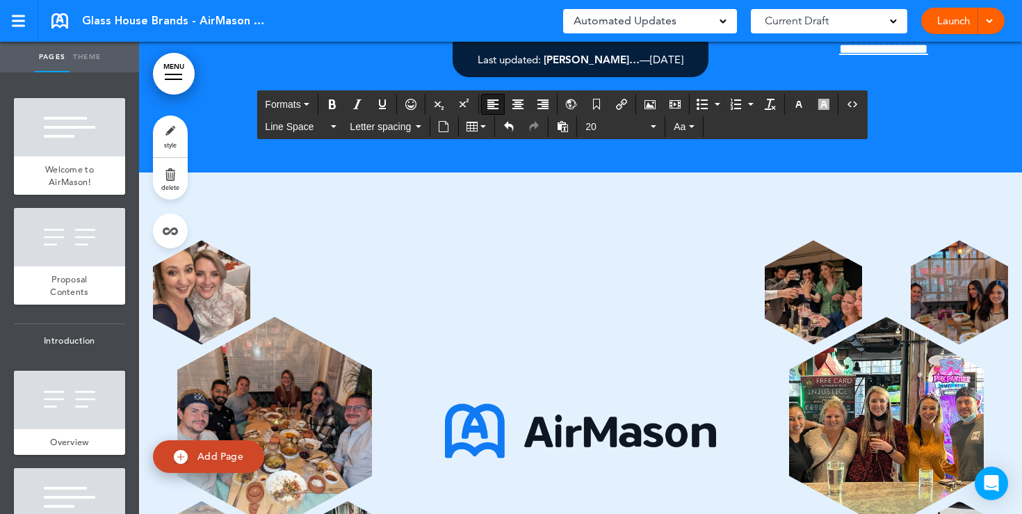
scroll to position [9181, 0]
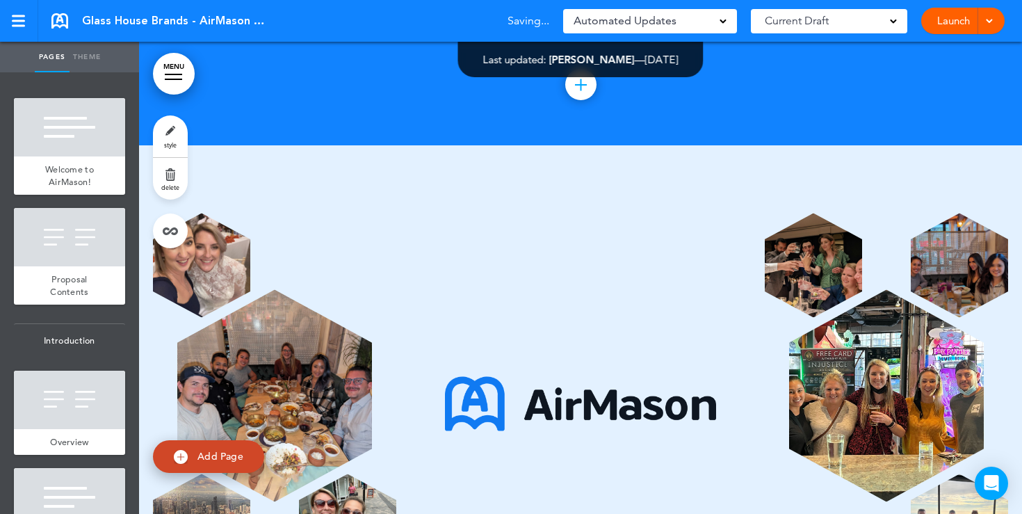
click at [941, 23] on link "Launch" at bounding box center [953, 21] width 44 height 26
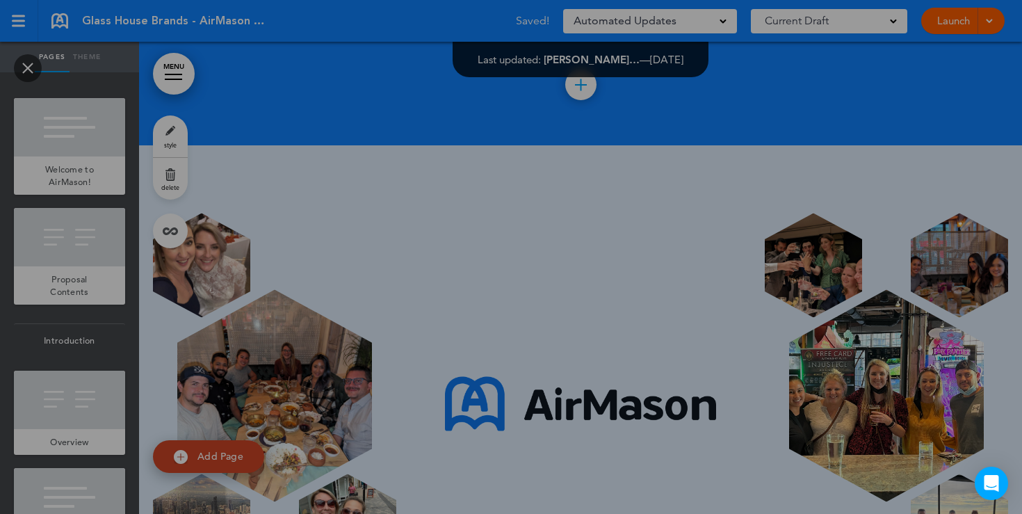
scroll to position [0, 0]
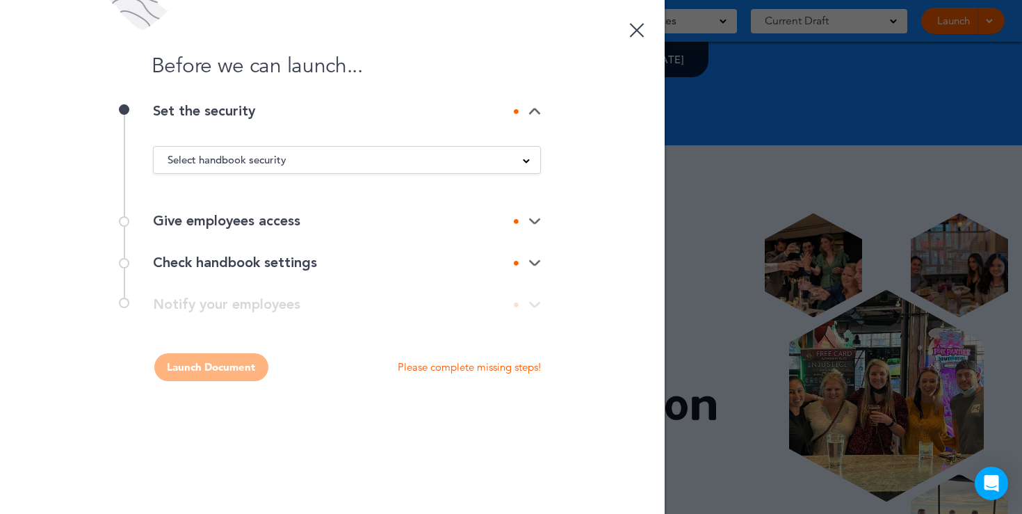
click at [499, 158] on div "Select handbook security" at bounding box center [347, 159] width 387 height 15
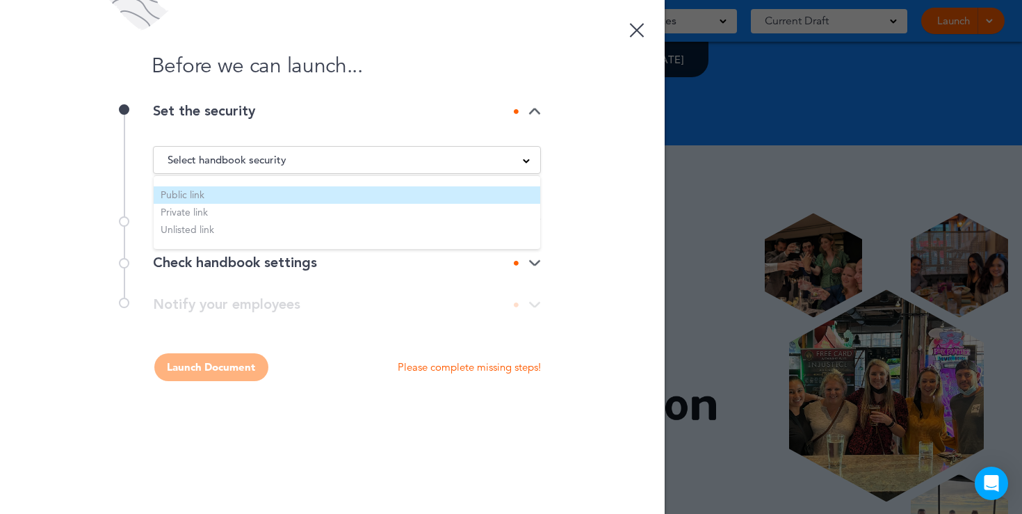
click at [222, 194] on li "Public link" at bounding box center [347, 194] width 387 height 17
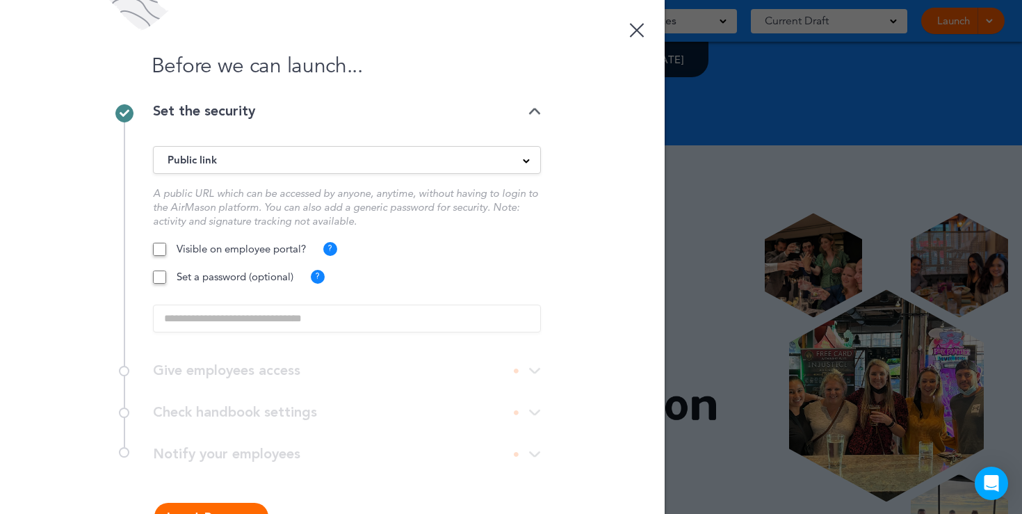
click at [210, 510] on button "Launch Document" at bounding box center [211, 517] width 114 height 28
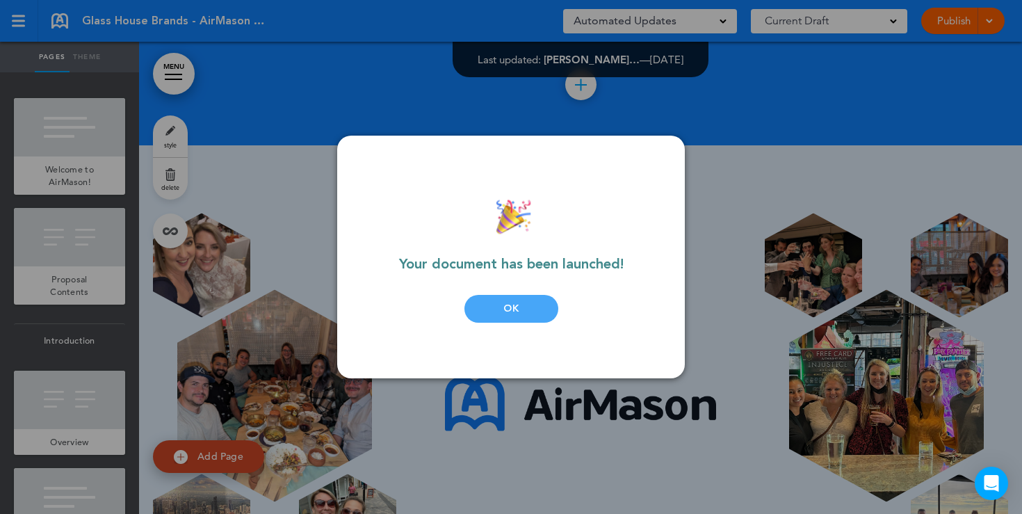
click at [498, 315] on div "OK" at bounding box center [511, 309] width 94 height 28
